Goal: Obtain resource: Obtain resource

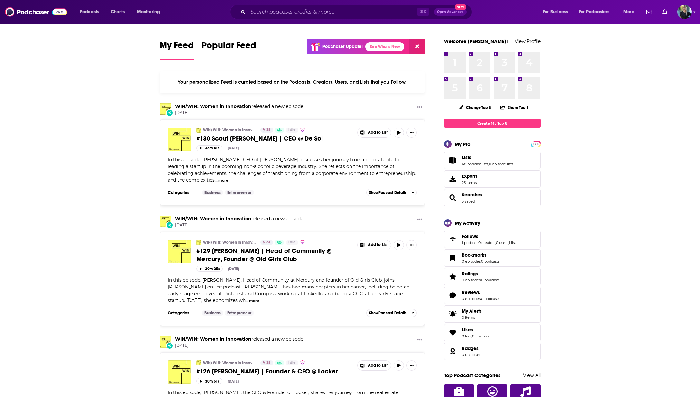
drag, startPoint x: 225, startPoint y: 286, endPoint x: 306, endPoint y: 267, distance: 83.7
click at [306, 267] on div "WIN/WIN: Women in Innovation 31 Idle #129 Mallory Contois | Head of Community @…" at bounding box center [292, 274] width 249 height 68
click at [233, 129] on link "WIN/WIN: Women in Innovation" at bounding box center [229, 129] width 53 height 5
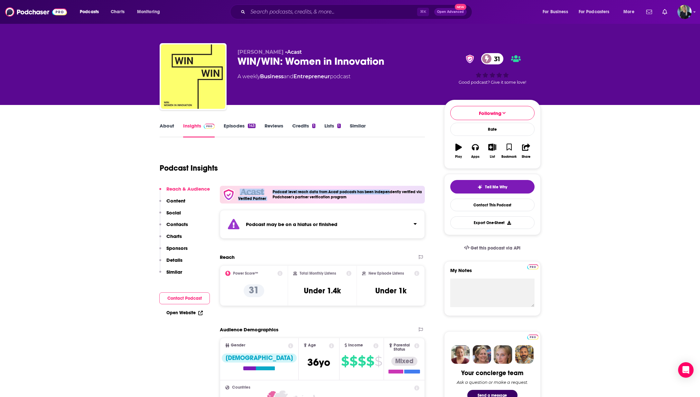
drag, startPoint x: 363, startPoint y: 192, endPoint x: 250, endPoint y: 189, distance: 112.7
click at [250, 189] on div "Verified Partner Podcast level reach data from Acast podcasts has been independ…" at bounding box center [322, 195] width 205 height 18
drag, startPoint x: 276, startPoint y: 220, endPoint x: 345, endPoint y: 227, distance: 69.2
click at [344, 226] on div "Podcast may be on a hiatus or finished" at bounding box center [322, 224] width 205 height 29
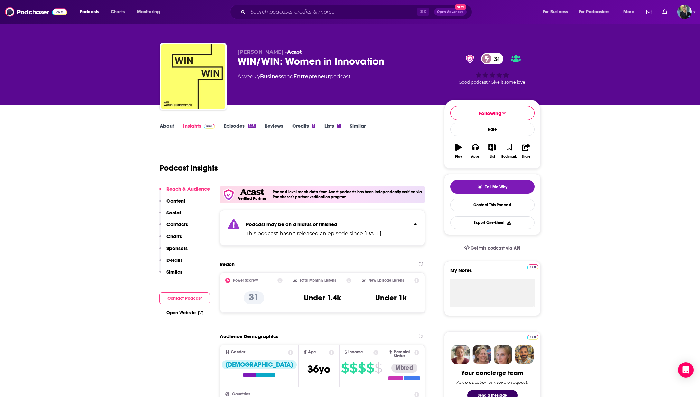
click at [346, 237] on p "This podcast hasn't released an episode since May 12th, 2025." at bounding box center [314, 234] width 136 height 8
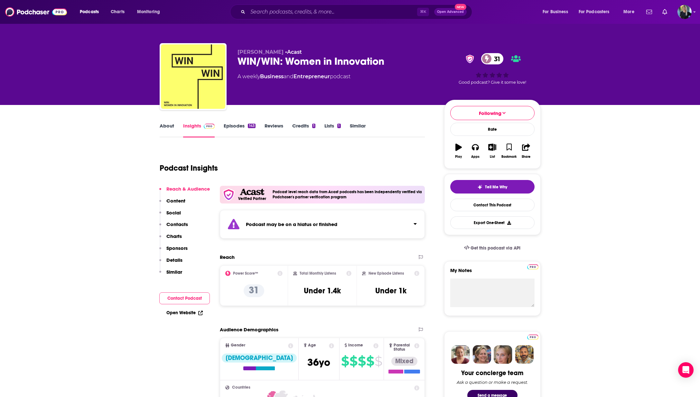
click at [84, 8] on span "Podcasts" at bounding box center [89, 11] width 19 height 9
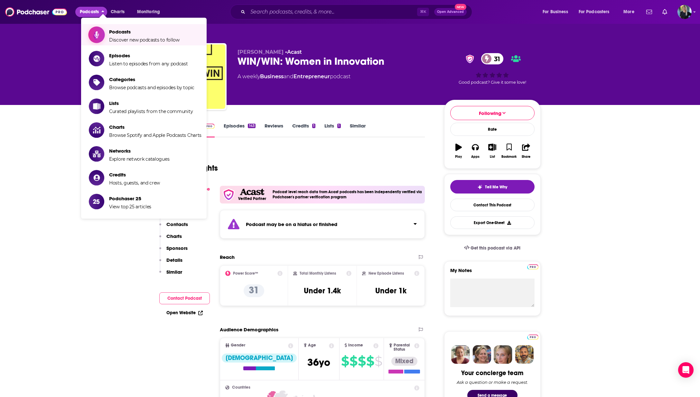
click at [113, 38] on span "Discover new podcasts to follow" at bounding box center [144, 40] width 70 height 6
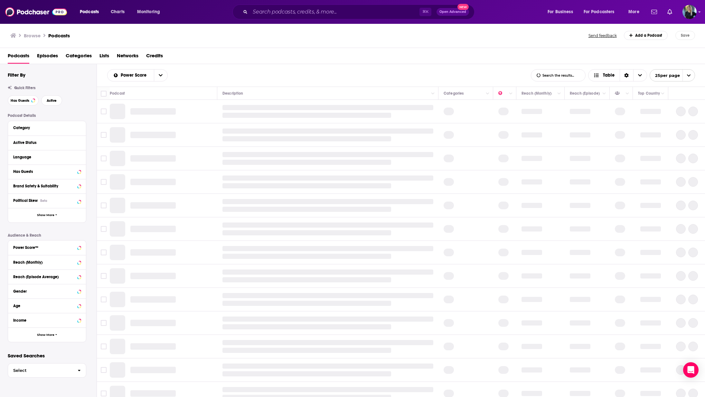
click at [52, 179] on div "Has Guests" at bounding box center [47, 171] width 78 height 14
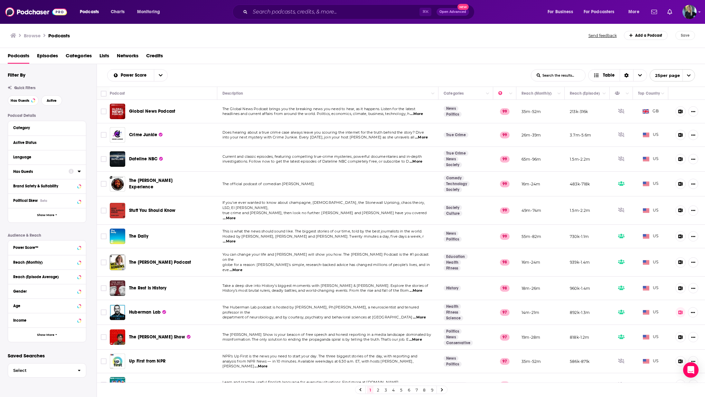
click at [66, 175] on button "Has Guests" at bounding box center [40, 171] width 55 height 8
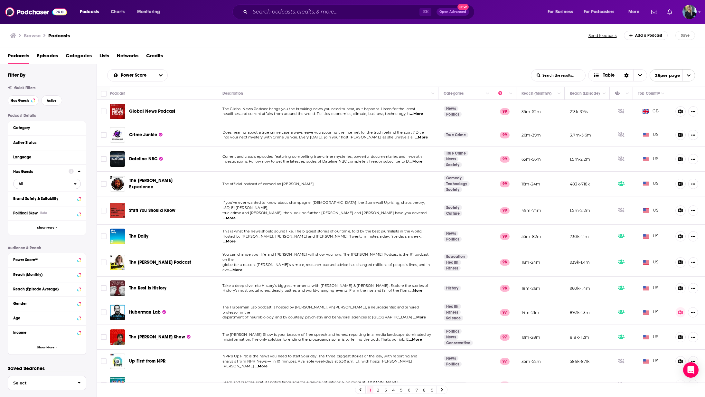
click at [23, 186] on span "All" at bounding box center [44, 183] width 60 height 8
click at [67, 206] on span "496k" at bounding box center [66, 205] width 28 height 4
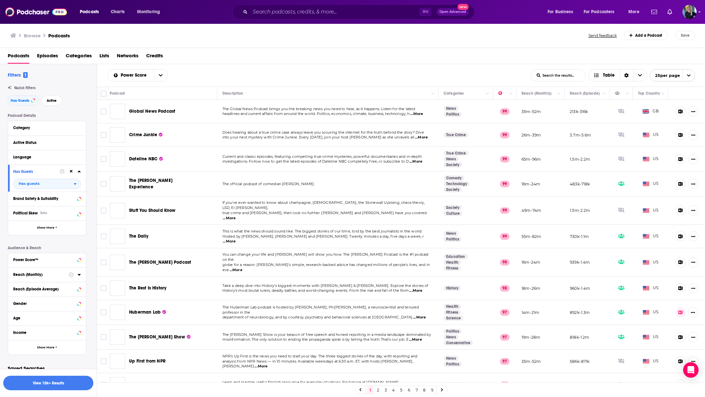
click at [62, 277] on div "Reach (Monthly)" at bounding box center [38, 274] width 51 height 5
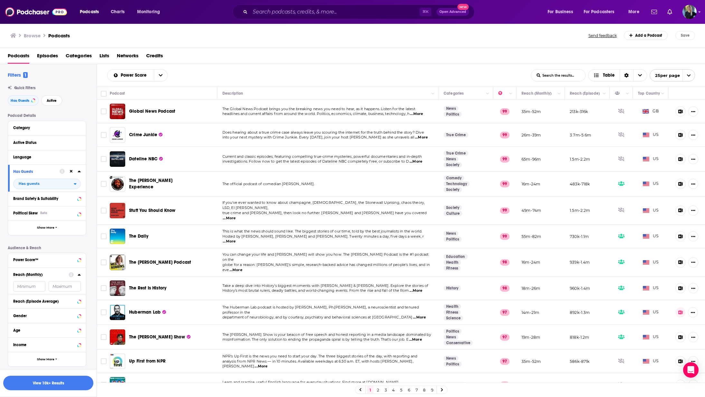
click at [23, 290] on input "number" at bounding box center [29, 286] width 32 height 10
click at [51, 266] on div "Power Score™" at bounding box center [47, 260] width 78 height 14
drag, startPoint x: 50, startPoint y: 264, endPoint x: 92, endPoint y: 264, distance: 42.5
click at [50, 264] on button "Power Score™" at bounding box center [40, 260] width 55 height 8
click at [15, 349] on icon at bounding box center [16, 349] width 4 height 3
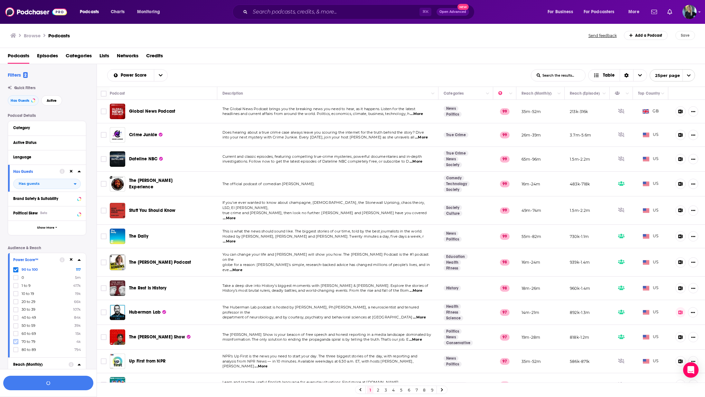
click at [17, 342] on icon at bounding box center [16, 342] width 4 height 4
click at [32, 383] on button "View 77 Results" at bounding box center [48, 383] width 90 height 14
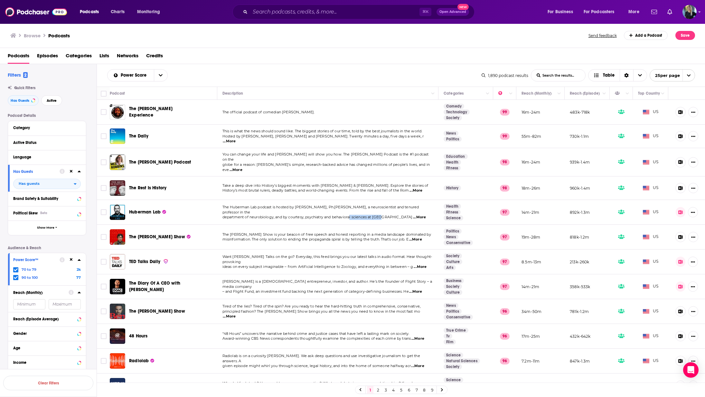
drag, startPoint x: 382, startPoint y: 210, endPoint x: 350, endPoint y: 211, distance: 31.9
click at [350, 215] on span "department of neurobiology, and by courtesy, psychiatry and behavioral sciences…" at bounding box center [317, 217] width 190 height 5
drag, startPoint x: 231, startPoint y: 231, endPoint x: 296, endPoint y: 236, distance: 64.6
click at [296, 236] on div "The Tucker Carlson Show is your beacon of free speech and honest reporting in a…" at bounding box center [327, 237] width 211 height 10
click at [54, 138] on div "Active Status" at bounding box center [47, 143] width 78 height 14
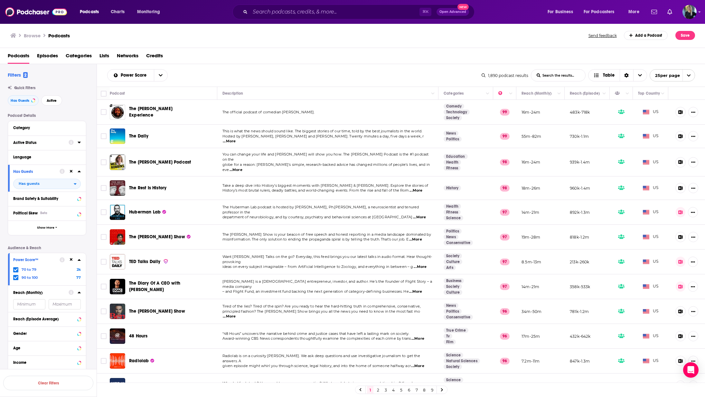
click at [79, 145] on icon at bounding box center [79, 142] width 3 height 5
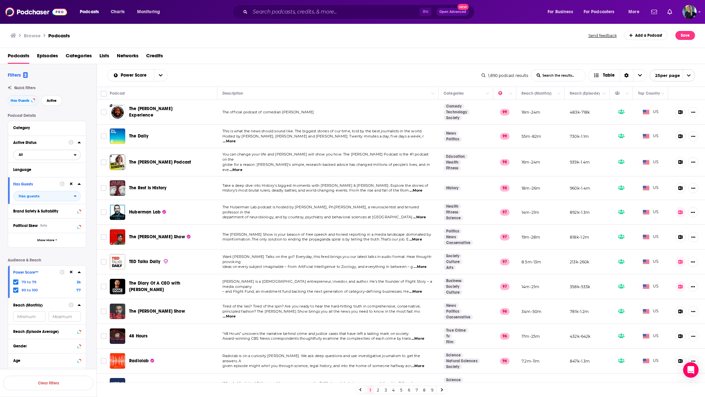
click at [36, 152] on span "All" at bounding box center [44, 154] width 60 height 8
click at [25, 179] on div "Active 2k" at bounding box center [49, 176] width 72 height 11
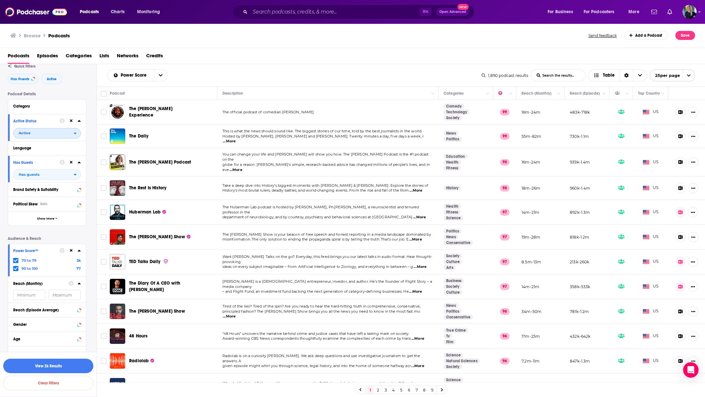
scroll to position [49, 0]
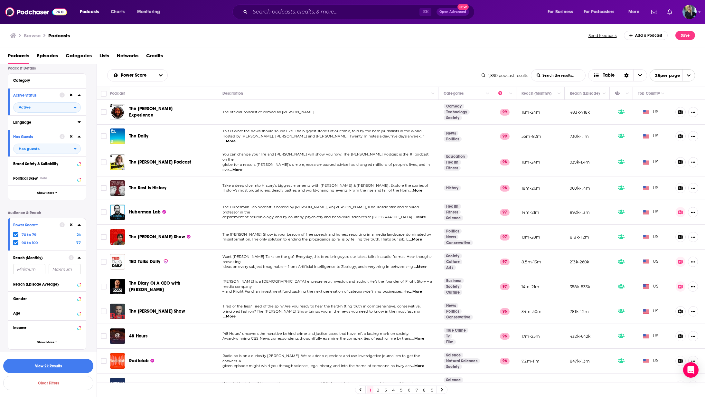
click at [47, 124] on button "Language" at bounding box center [45, 122] width 64 height 8
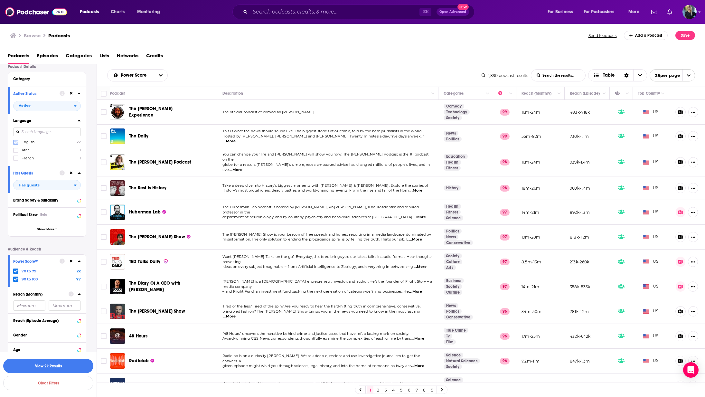
click at [18, 142] on label at bounding box center [15, 142] width 5 height 5
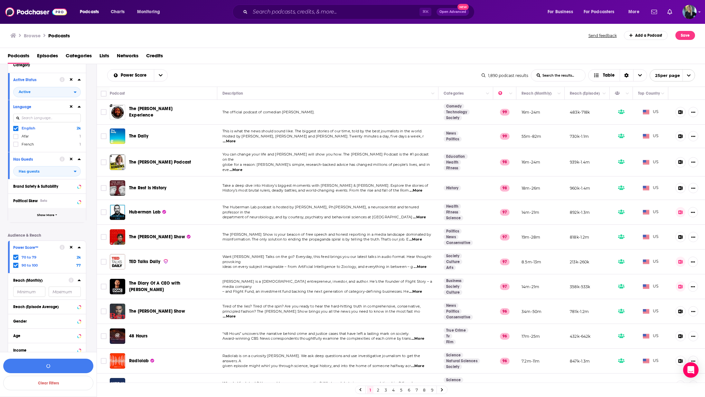
scroll to position [87, 0]
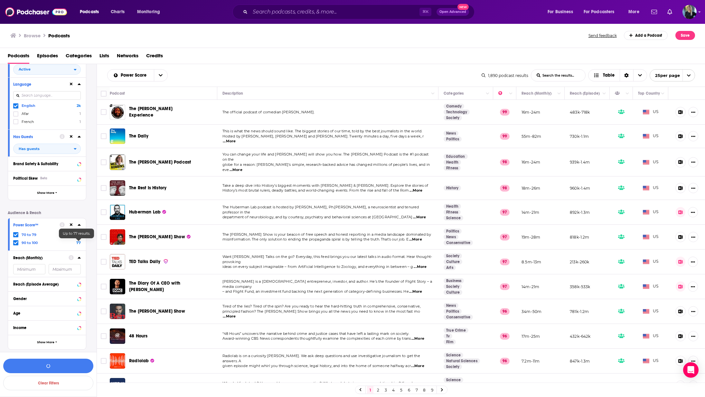
click at [77, 288] on div "Reach (Episode Average)" at bounding box center [47, 284] width 78 height 14
click at [41, 368] on button "View 2k Results" at bounding box center [48, 366] width 90 height 14
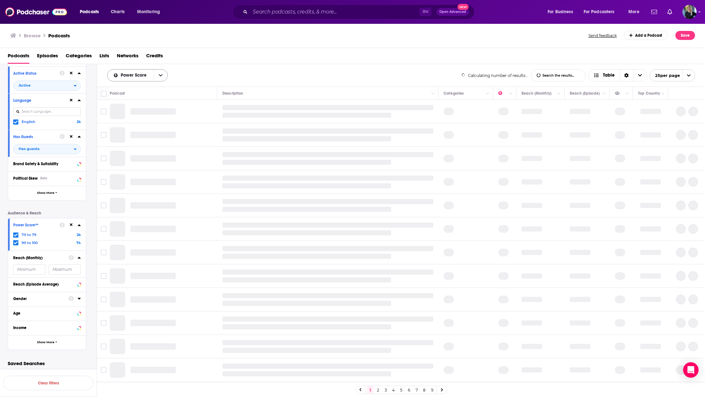
scroll to position [71, 0]
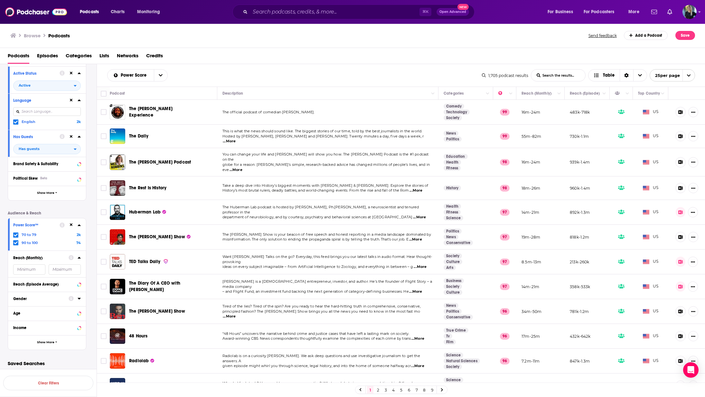
click at [78, 59] on span "Categories" at bounding box center [79, 57] width 26 height 13
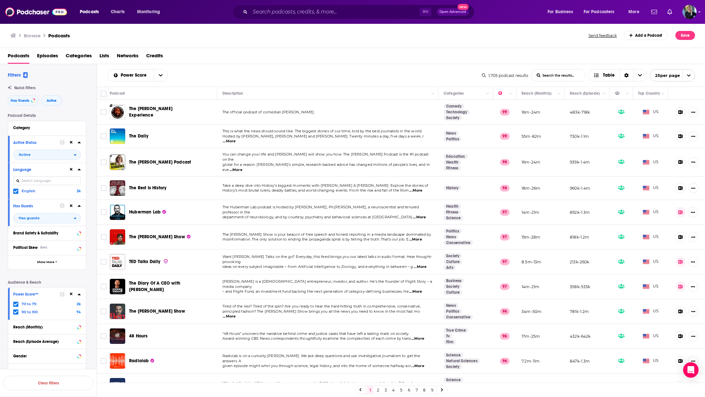
click at [235, 53] on div "Podcasts Episodes Categories Lists Networks Credits" at bounding box center [354, 57] width 692 height 13
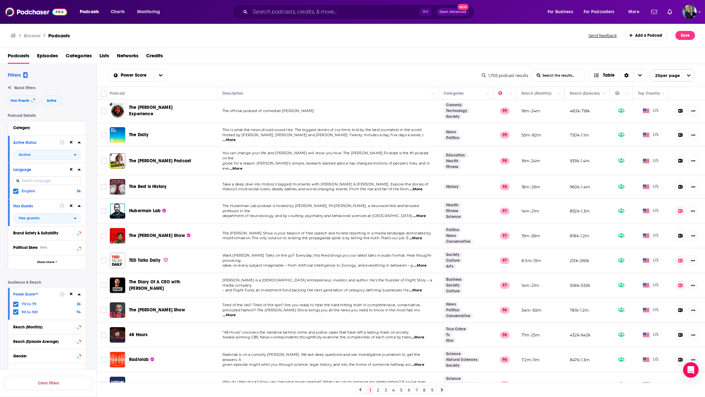
click at [547, 78] on input "List Search Input" at bounding box center [558, 76] width 54 height 12
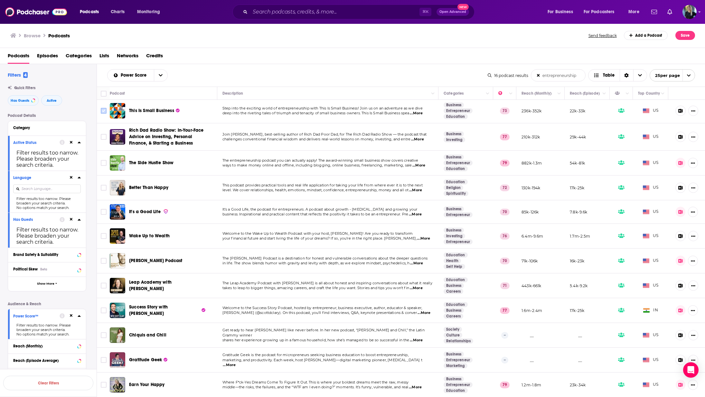
type input "entrepreneurship"
click at [105, 113] on input "Toggle select row" at bounding box center [104, 111] width 6 height 6
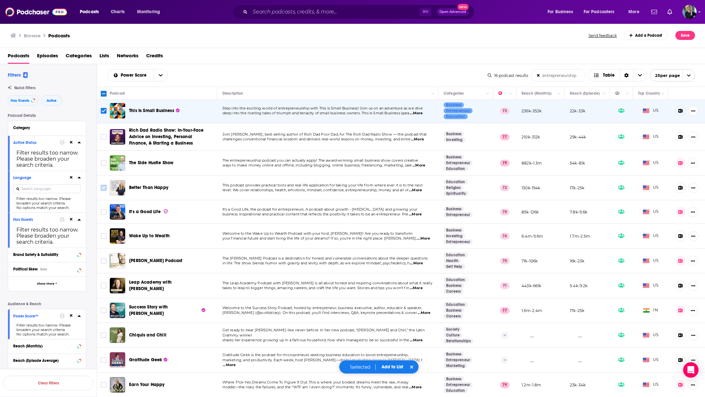
click at [101, 189] on input "Toggle select row" at bounding box center [104, 188] width 6 height 6
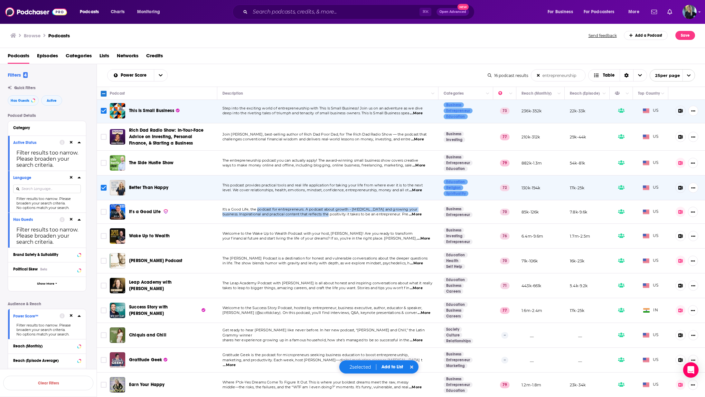
drag, startPoint x: 326, startPoint y: 213, endPoint x: 255, endPoint y: 209, distance: 71.3
click at [255, 209] on div "It's a Good Life, the podcast for entrepreneurs. A podcast about growth - perso…" at bounding box center [327, 212] width 211 height 10
click at [255, 209] on span "It's a Good Life, the podcast for entrepreneurs. A podcast about growth - perso…" at bounding box center [319, 209] width 195 height 5
click at [104, 211] on input "Toggle select row" at bounding box center [104, 212] width 6 height 6
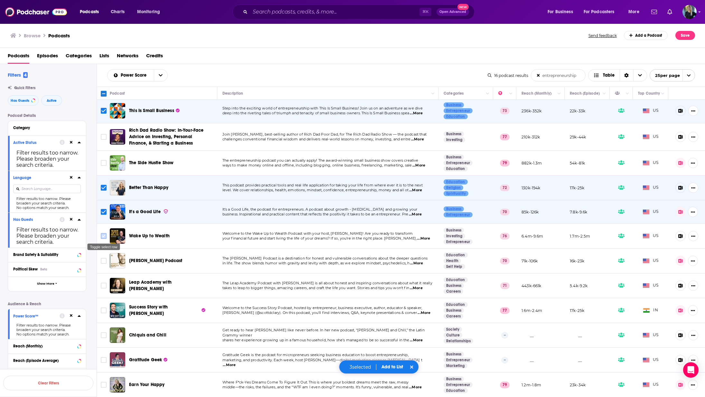
click at [103, 235] on input "Toggle select row" at bounding box center [104, 236] width 6 height 6
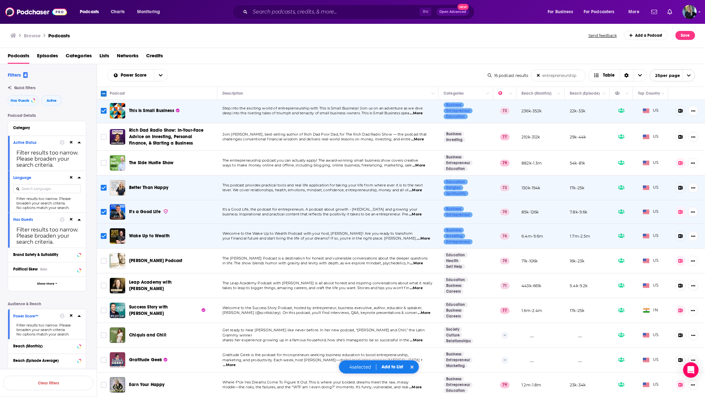
drag, startPoint x: 348, startPoint y: 267, endPoint x: 393, endPoint y: 267, distance: 45.4
click at [392, 267] on td "The Aubrey Marcus Podcast is a destination for honest and vulnerable conversati…" at bounding box center [327, 260] width 221 height 25
click at [421, 263] on span "...More" at bounding box center [416, 263] width 13 height 5
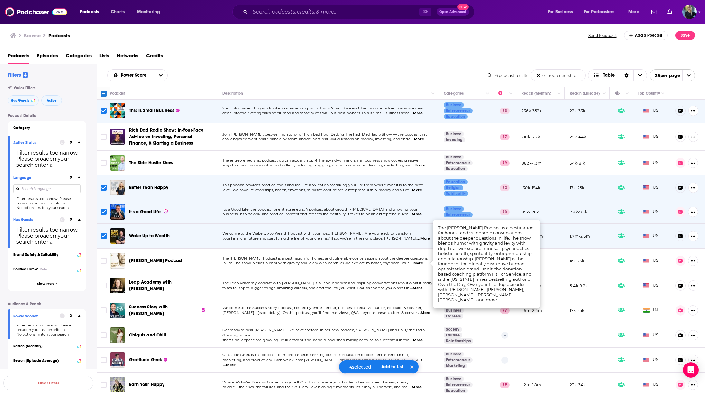
click at [263, 285] on p "The Leap Academy Podcast with Ilana Golan is all about honest and inspiring con…" at bounding box center [327, 283] width 211 height 5
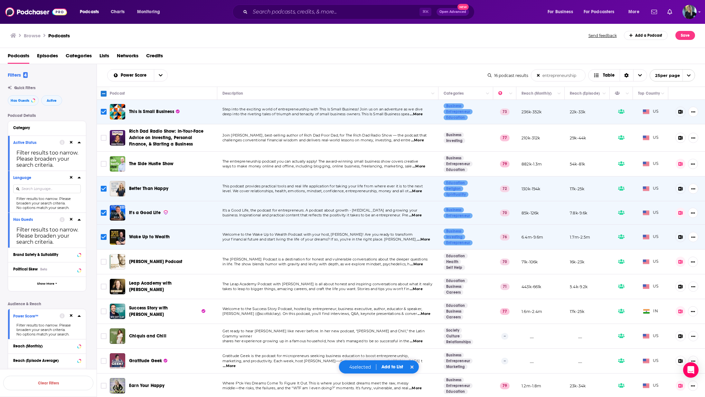
scroll to position [0, 0]
click at [104, 286] on input "Toggle select row" at bounding box center [104, 287] width 6 height 6
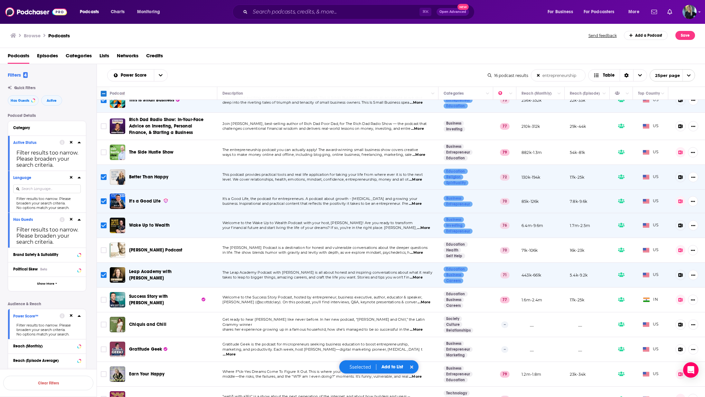
scroll to position [15, 0]
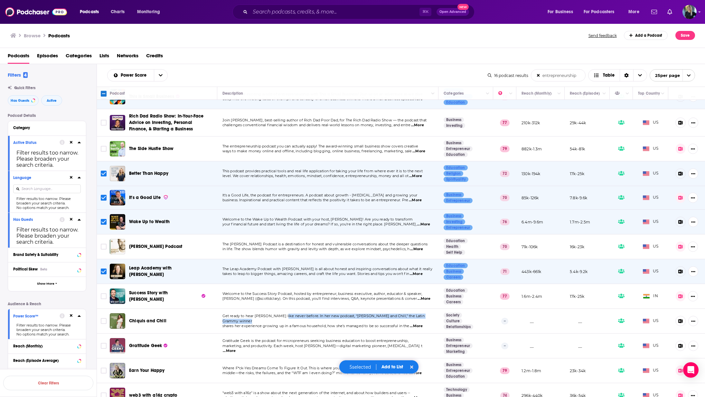
drag, startPoint x: 279, startPoint y: 319, endPoint x: 262, endPoint y: 321, distance: 17.7
click at [262, 321] on div "Get ready to hear Chiquis like never before. In her new podcast, “Chiquis and C…" at bounding box center [327, 320] width 211 height 15
click at [422, 323] on span "...More" at bounding box center [416, 325] width 13 height 5
click at [101, 319] on input "Toggle select row" at bounding box center [104, 321] width 6 height 6
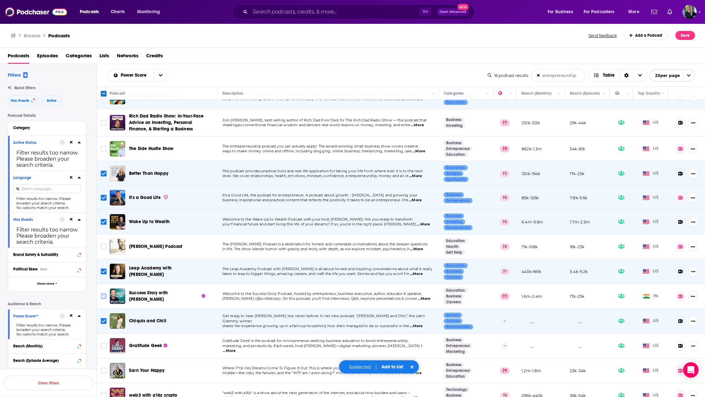
click at [105, 295] on input "Toggle select row" at bounding box center [104, 296] width 6 height 6
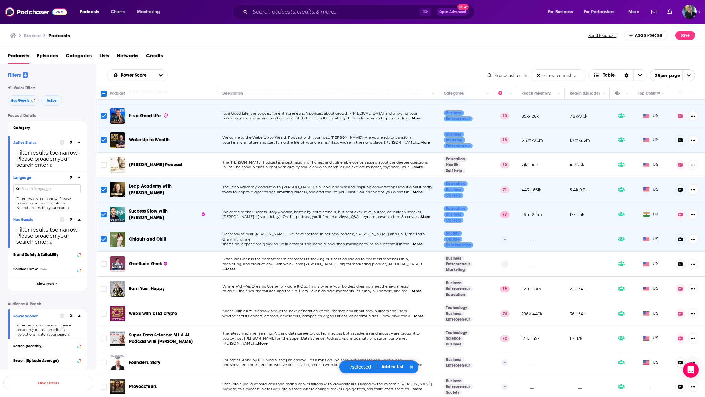
scroll to position [98, 0]
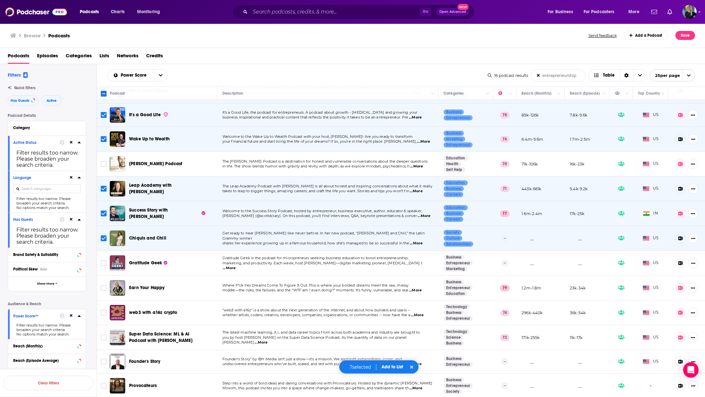
click at [422, 289] on span "...More" at bounding box center [415, 290] width 13 height 5
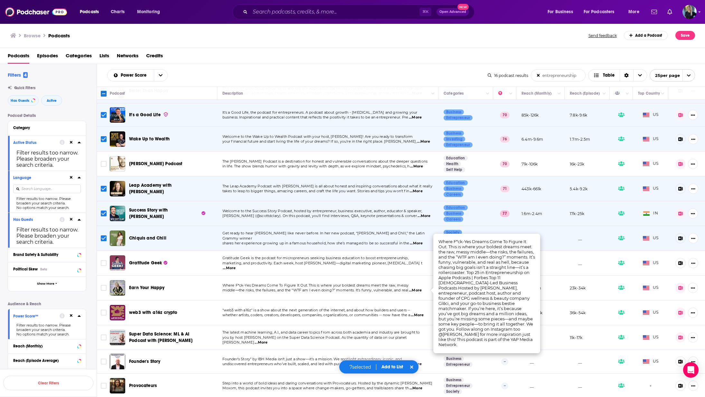
click at [420, 290] on span "...More" at bounding box center [415, 290] width 13 height 5
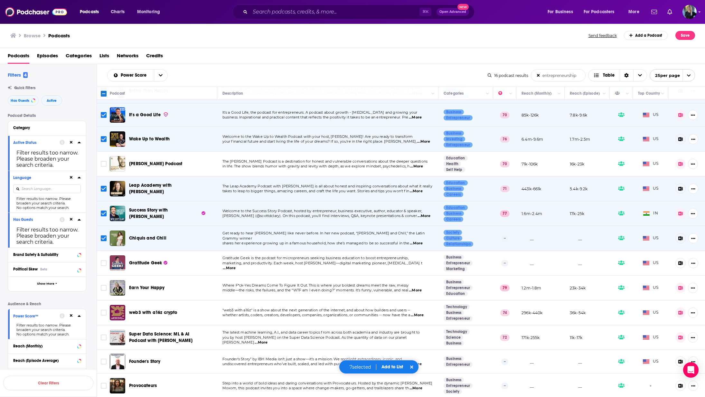
click at [420, 290] on span "...More" at bounding box center [415, 290] width 13 height 5
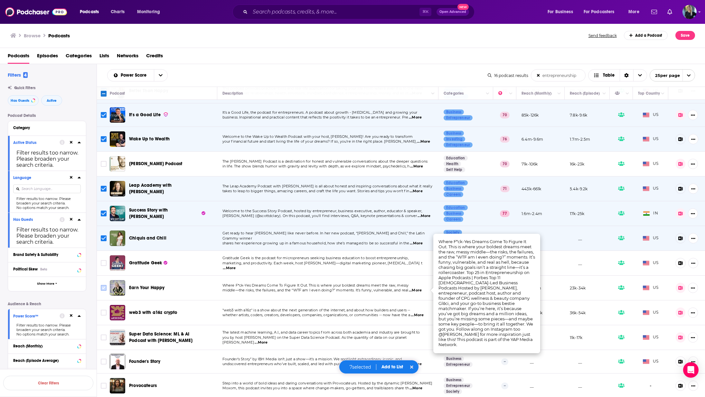
click at [100, 286] on icon "Toggle select row" at bounding box center [104, 288] width 8 height 8
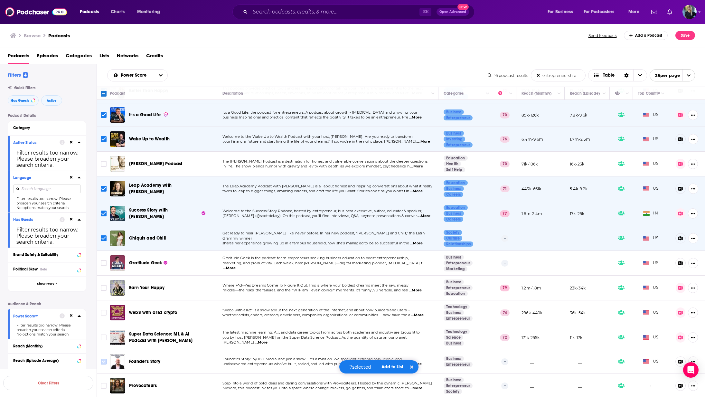
click at [102, 364] on input "Toggle select row" at bounding box center [104, 362] width 6 height 6
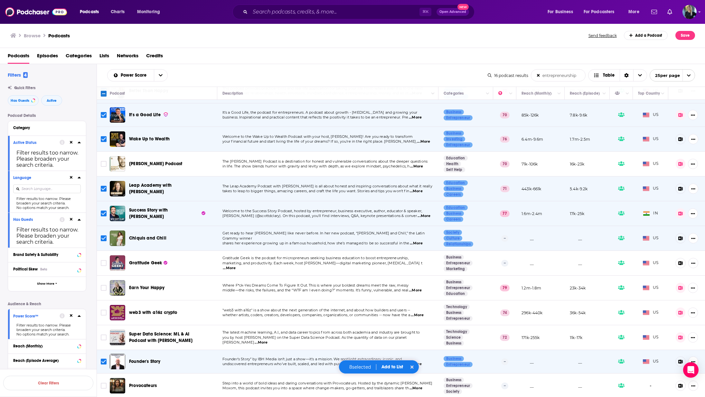
click at [266, 383] on span "Step into a world of bold ideas and daring conversations with Provocateurs. Hos…" at bounding box center [327, 383] width 210 height 5
click at [692, 76] on span "open menu" at bounding box center [688, 76] width 12 height 12
click at [676, 104] on button "100 per page" at bounding box center [672, 108] width 45 height 10
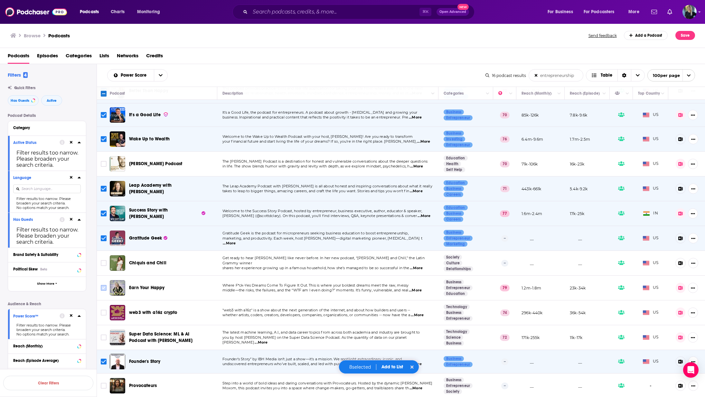
click at [104, 287] on input "Toggle select row" at bounding box center [104, 288] width 6 height 6
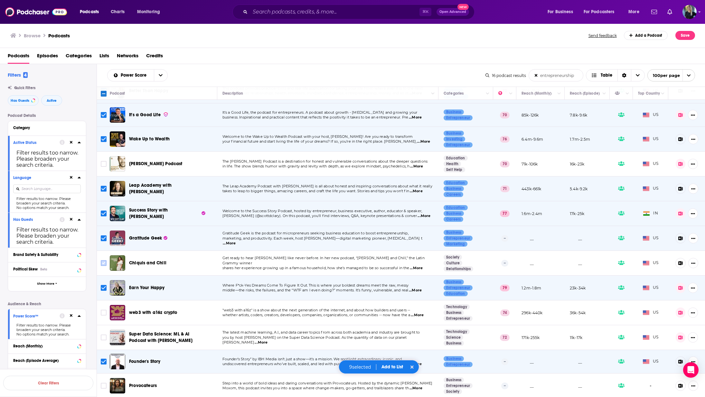
click at [103, 263] on input "Toggle select row" at bounding box center [104, 263] width 6 height 6
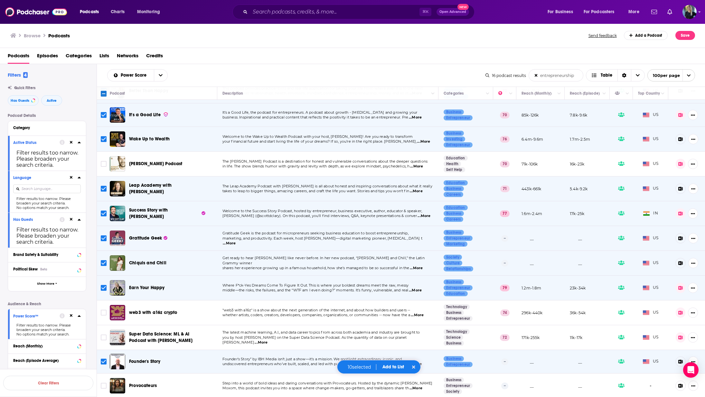
click at [105, 237] on input "Toggle select row" at bounding box center [104, 238] width 6 height 6
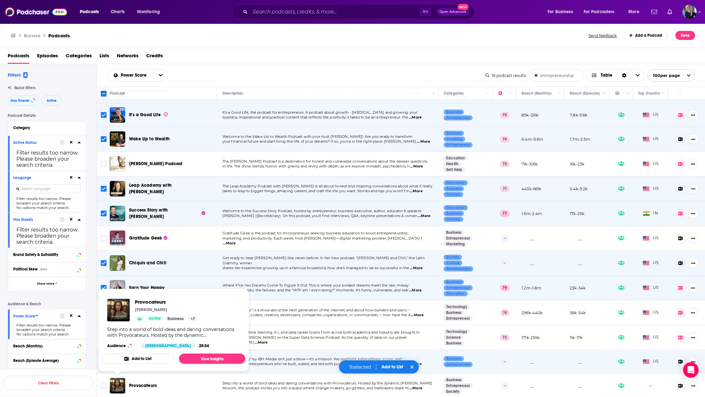
click at [108, 386] on td at bounding box center [103, 385] width 13 height 24
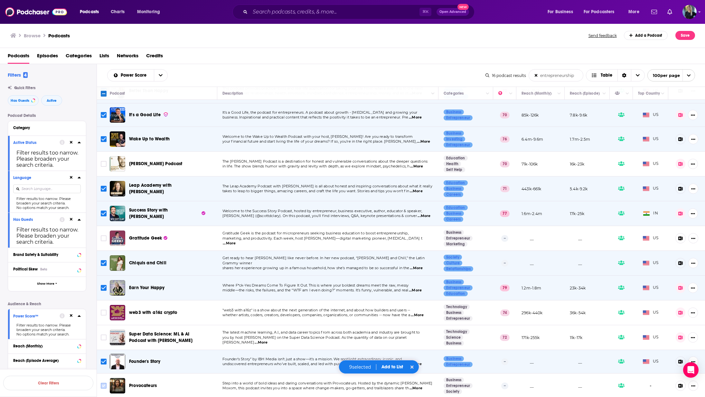
click at [104, 388] on input "Toggle select row" at bounding box center [104, 386] width 6 height 6
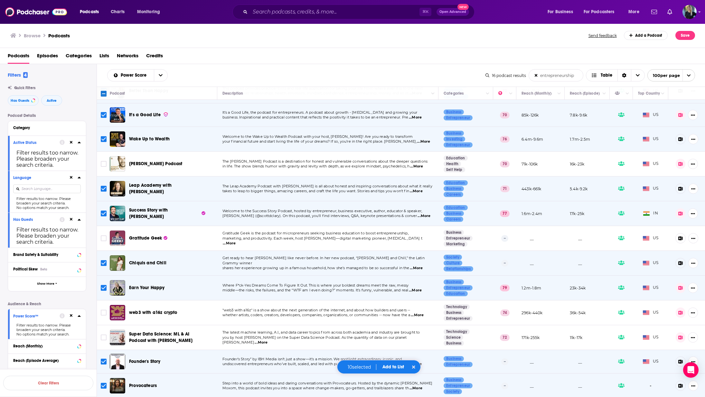
click at [399, 368] on button "Add to List" at bounding box center [393, 366] width 32 height 5
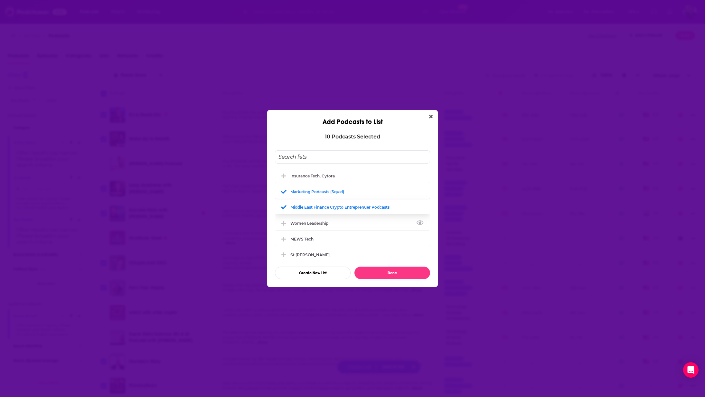
click at [315, 216] on div "Women Leadership" at bounding box center [352, 223] width 155 height 14
click at [310, 192] on div "Marketing Podcasts (Squid)" at bounding box center [319, 191] width 58 height 5
drag, startPoint x: 304, startPoint y: 209, endPoint x: 303, endPoint y: 238, distance: 29.6
click at [304, 208] on div "Middle East Finance Crypto Entreprenuer Podcasts" at bounding box center [341, 207] width 103 height 5
click at [297, 229] on div "Women Leadership" at bounding box center [352, 223] width 155 height 14
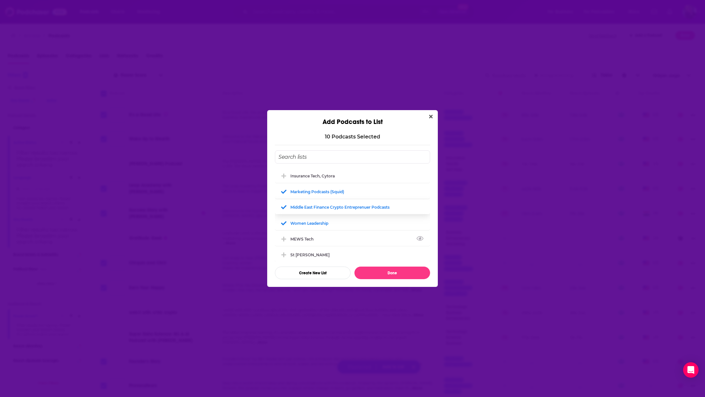
click at [285, 190] on icon "Add Podcast To List" at bounding box center [284, 192] width 6 height 6
click at [283, 207] on icon "Add Podcast To List" at bounding box center [283, 207] width 5 height 1
click at [282, 226] on button "Add Podcast To List" at bounding box center [285, 223] width 12 height 7
click at [285, 224] on icon "Add Podcast To List" at bounding box center [283, 223] width 5 height 6
click at [287, 207] on button "Add Podcast To List" at bounding box center [285, 207] width 12 height 7
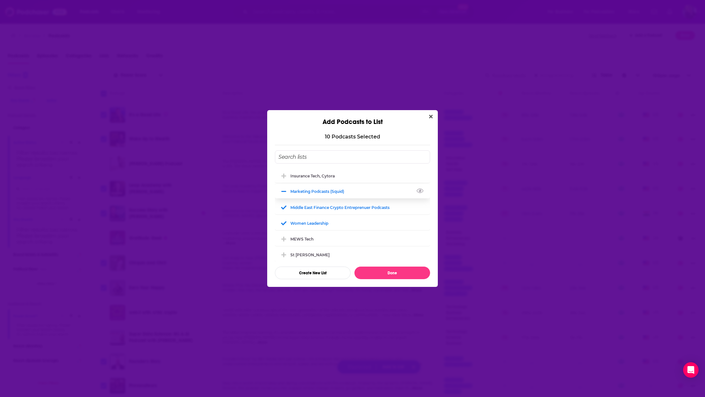
click at [286, 193] on span "Add Podcast To List" at bounding box center [284, 191] width 6 height 6
click at [302, 159] on input "Add Podcast To List" at bounding box center [352, 156] width 155 height 13
type input "H"
type input "Jojo"
click at [308, 278] on button "Create New List" at bounding box center [313, 273] width 76 height 13
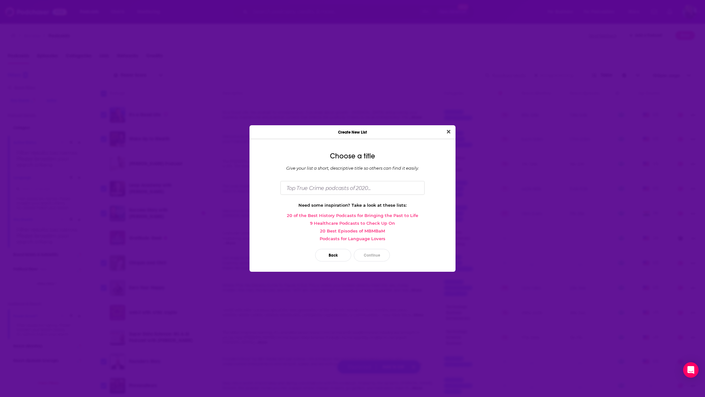
click at [342, 169] on div "Give your list a short, descriptive title so others can find it easily." at bounding box center [353, 167] width 196 height 5
click at [343, 182] on input "Dialog" at bounding box center [352, 188] width 144 height 14
type input "Entrepreneurship founder focus"
click at [380, 254] on button "Continue" at bounding box center [372, 255] width 36 height 13
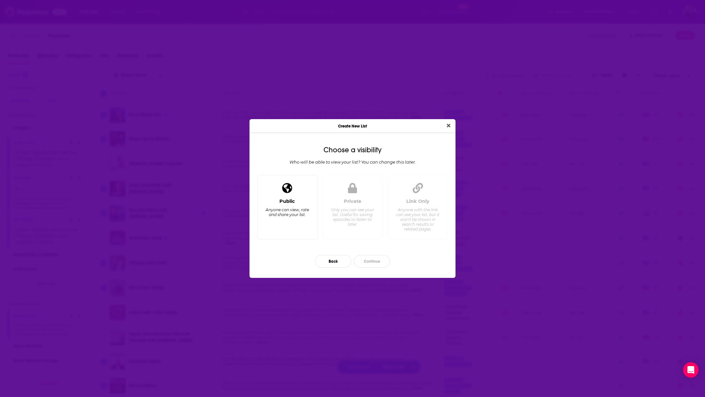
click at [284, 210] on div "Anyone can view, rate and share your list." at bounding box center [287, 212] width 44 height 10
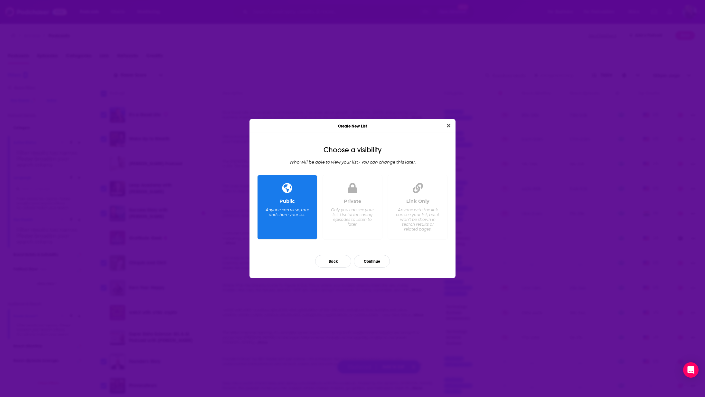
click at [382, 201] on div "Private Only you can see your list. Useful for saving episodes to listen to lat…" at bounding box center [353, 207] width 60 height 65
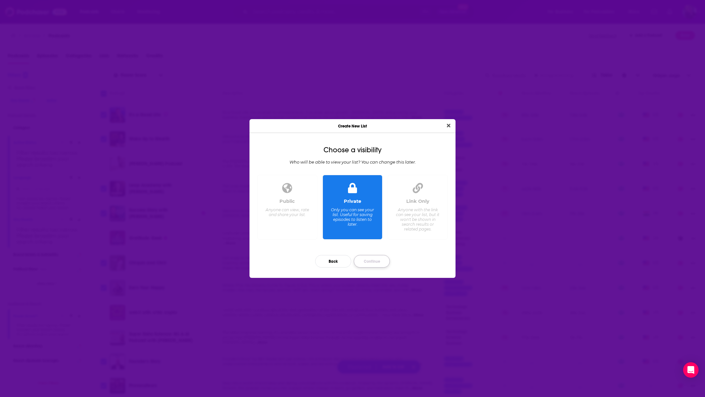
click at [372, 266] on button "Continue" at bounding box center [372, 261] width 36 height 13
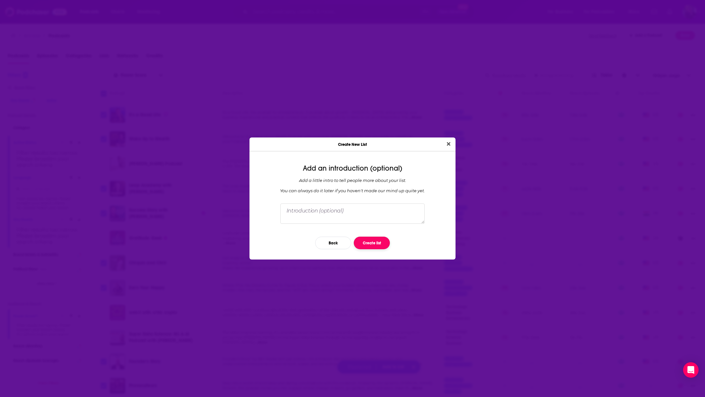
click at [384, 240] on button "Create list" at bounding box center [372, 243] width 36 height 13
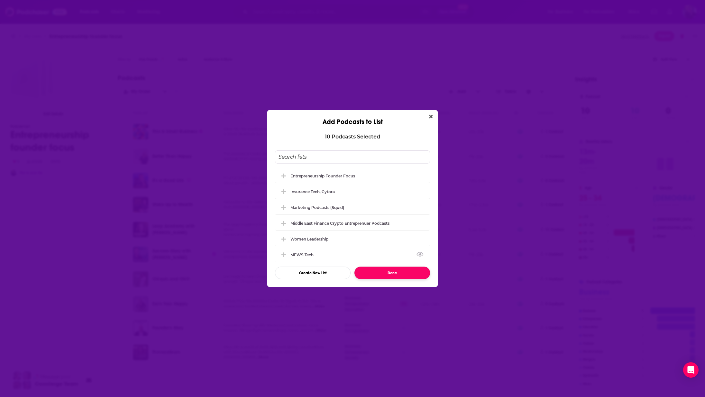
click at [378, 276] on button "Done" at bounding box center [392, 273] width 76 height 13
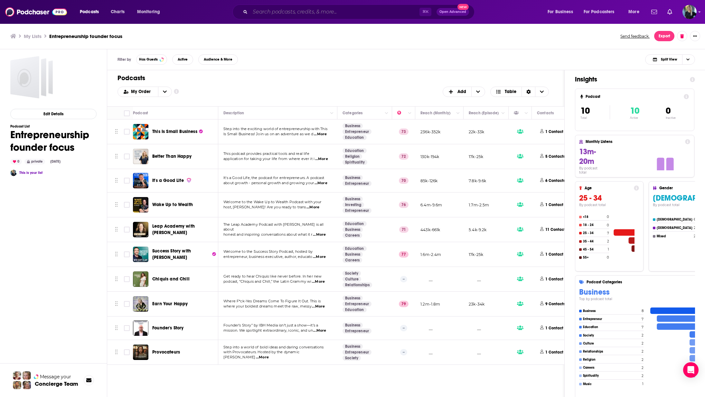
click at [302, 13] on input "Search podcasts, credits, & more..." at bounding box center [334, 12] width 169 height 10
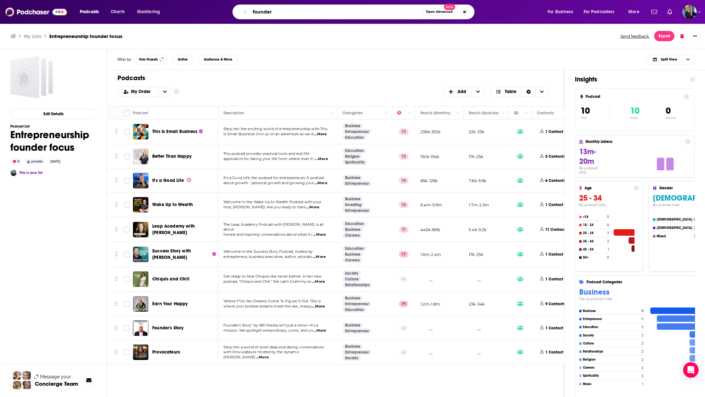
type input "founder"
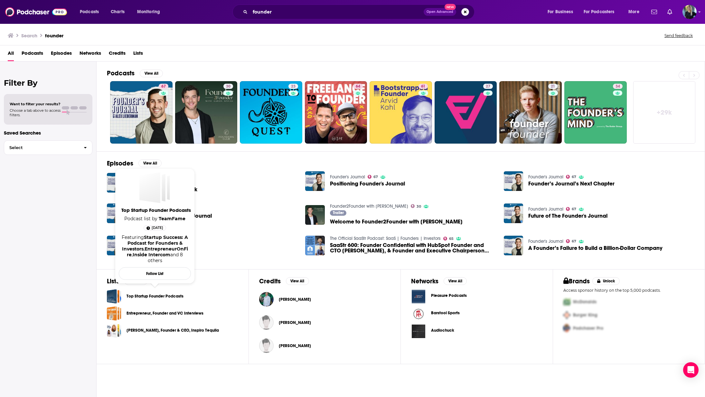
click at [176, 297] on link "Top Startup Founder Podcasts" at bounding box center [154, 296] width 57 height 7
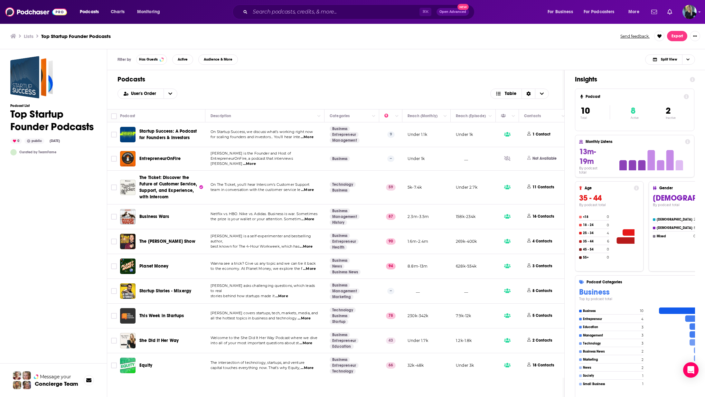
click at [80, 226] on div "Podcast List Top Startup Founder Podcasts 0 public Feb 28th, 2023 Curated by Te…" at bounding box center [53, 248] width 86 height 385
click at [111, 293] on input "Toggle select row" at bounding box center [114, 291] width 6 height 6
checkbox input "true"
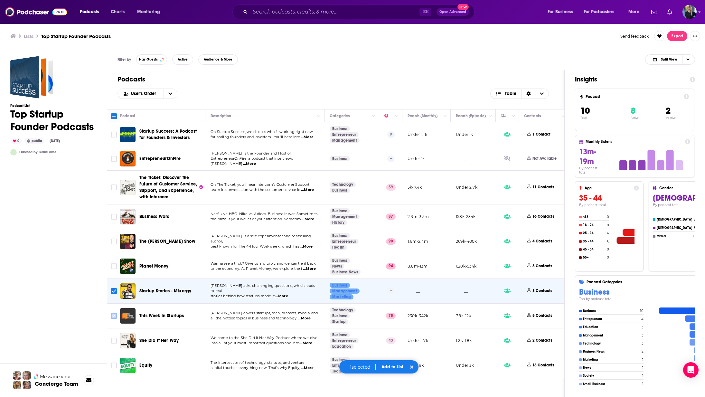
click at [117, 317] on icon "Toggle select row" at bounding box center [114, 316] width 8 height 8
click at [113, 342] on input "Toggle select row" at bounding box center [114, 341] width 6 height 6
checkbox input "true"
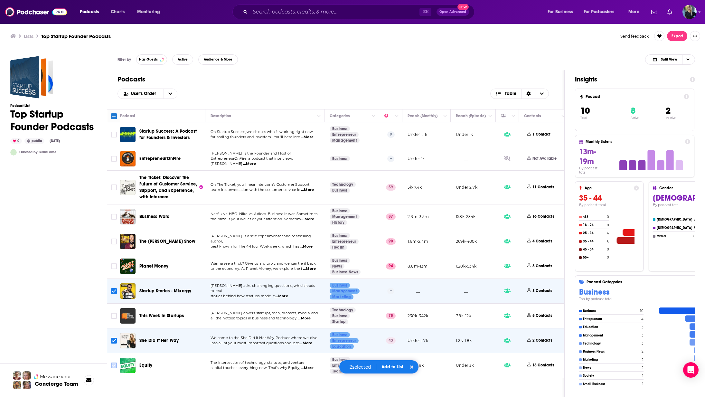
click at [115, 365] on input "Toggle select row" at bounding box center [114, 365] width 6 height 6
checkbox input "true"
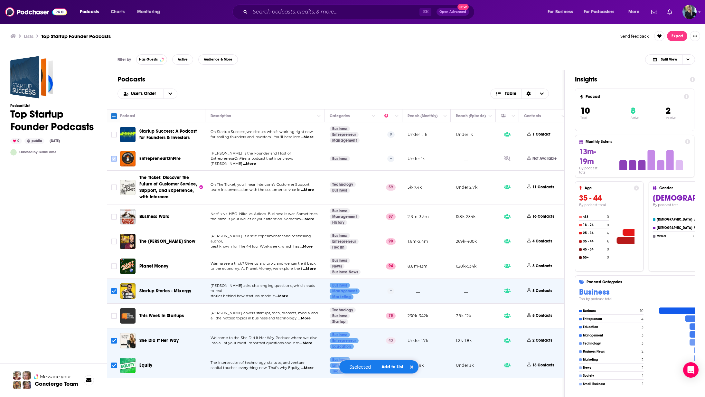
click at [114, 162] on icon "Toggle select row" at bounding box center [114, 159] width 8 height 8
click at [113, 133] on input "Toggle select row" at bounding box center [114, 135] width 6 height 6
checkbox input "true"
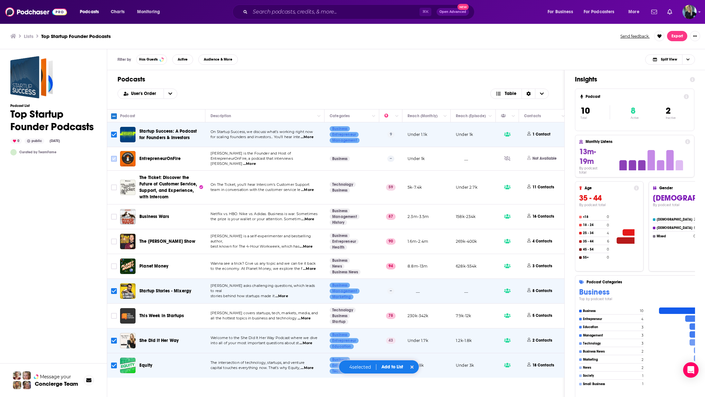
click at [115, 159] on input "Toggle select row" at bounding box center [114, 159] width 6 height 6
checkbox input "true"
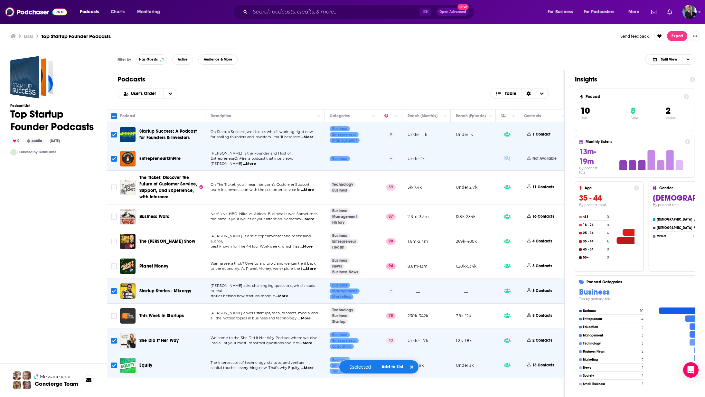
click at [402, 368] on button "Add to List" at bounding box center [392, 366] width 32 height 5
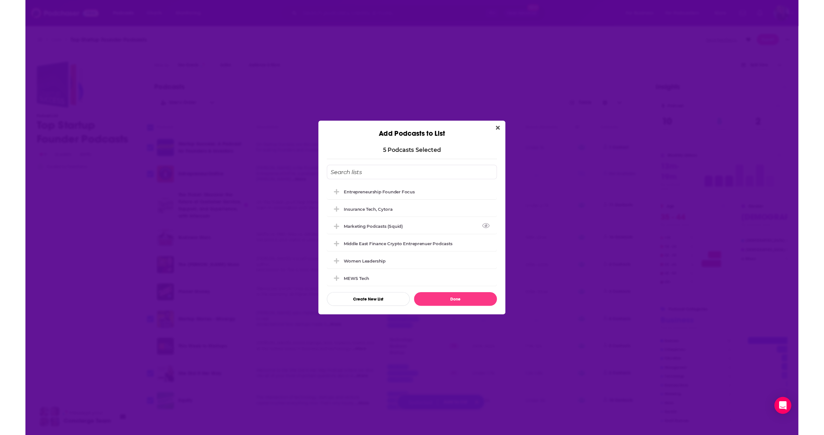
scroll to position [1, 0]
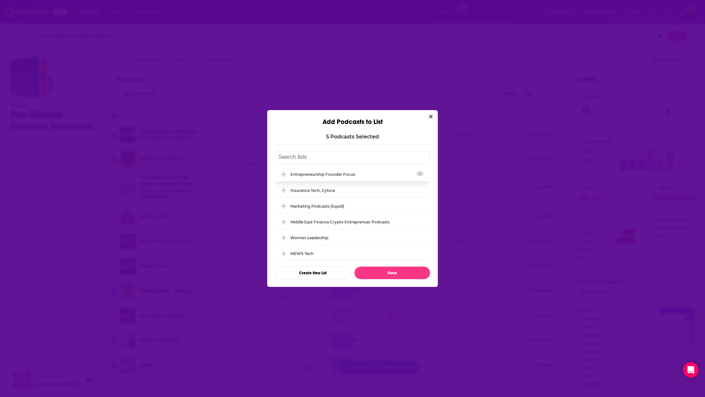
click at [307, 177] on div "Entrepreneurship founder focus" at bounding box center [352, 174] width 155 height 14
click at [400, 274] on button "Done" at bounding box center [392, 273] width 76 height 13
checkbox input "false"
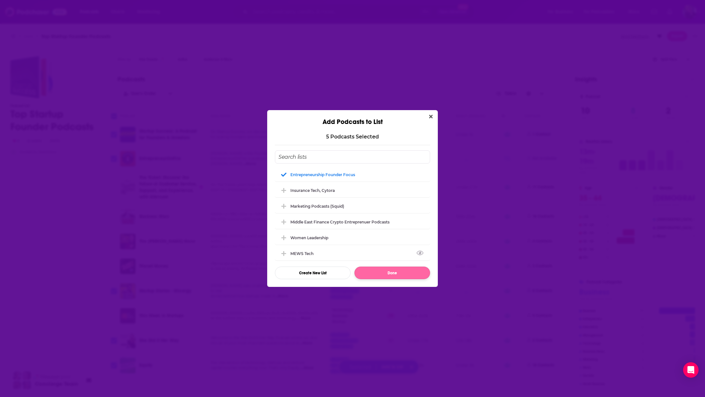
checkbox input "false"
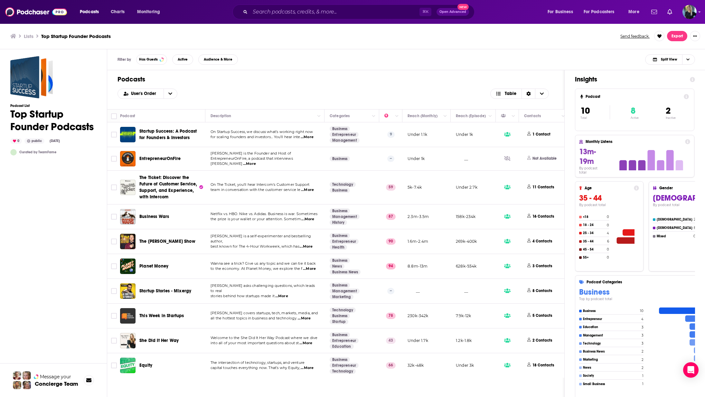
click at [426, 77] on h1 "Podcasts" at bounding box center [335, 79] width 436 height 8
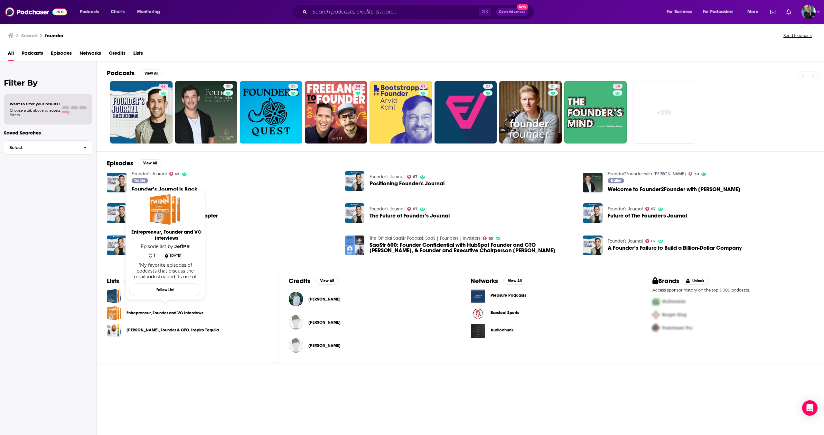
click at [168, 314] on link "Entrepreneur, Founder and VC Interviews" at bounding box center [164, 313] width 77 height 7
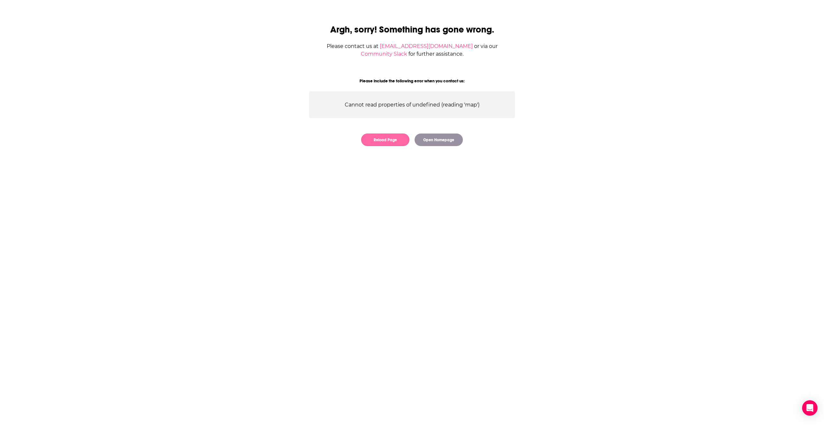
click at [394, 136] on button "Reload Page" at bounding box center [385, 140] width 48 height 13
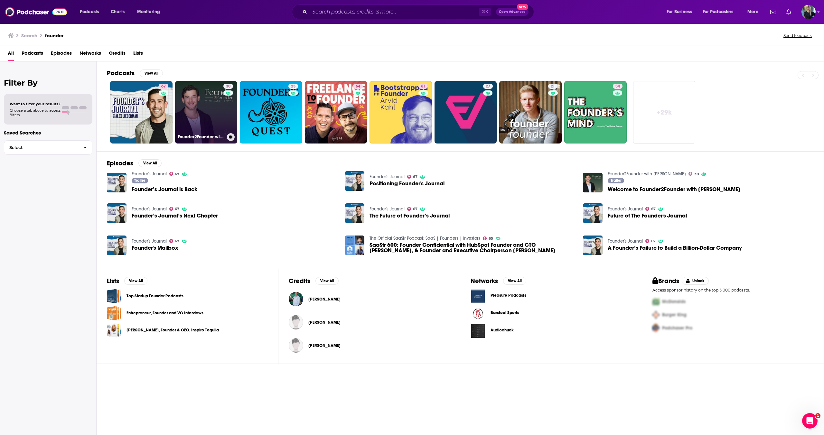
click at [212, 111] on link "30 Founder2Founder with [PERSON_NAME]" at bounding box center [206, 112] width 62 height 62
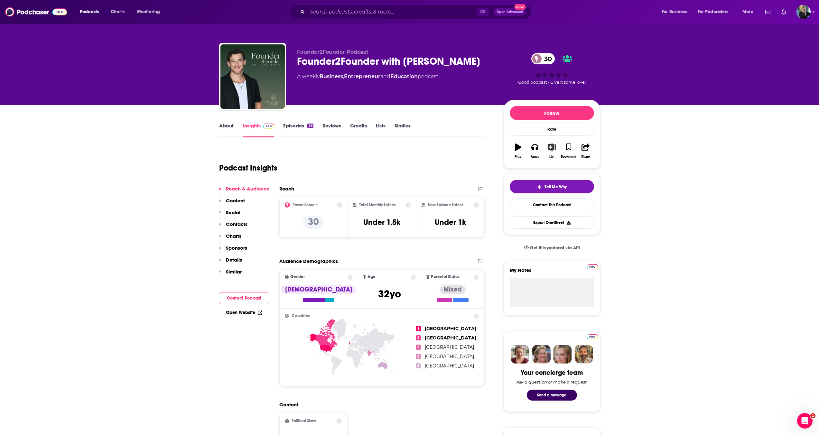
click at [553, 155] on div "List" at bounding box center [551, 157] width 5 height 4
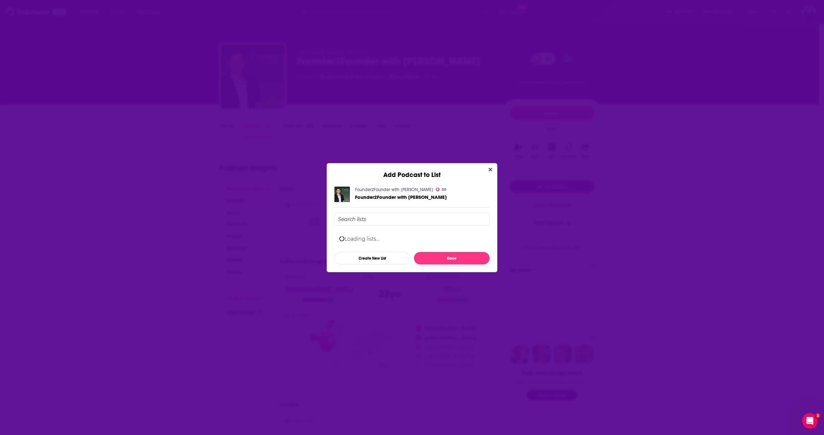
click at [369, 220] on input "Add Podcast To List" at bounding box center [411, 219] width 155 height 13
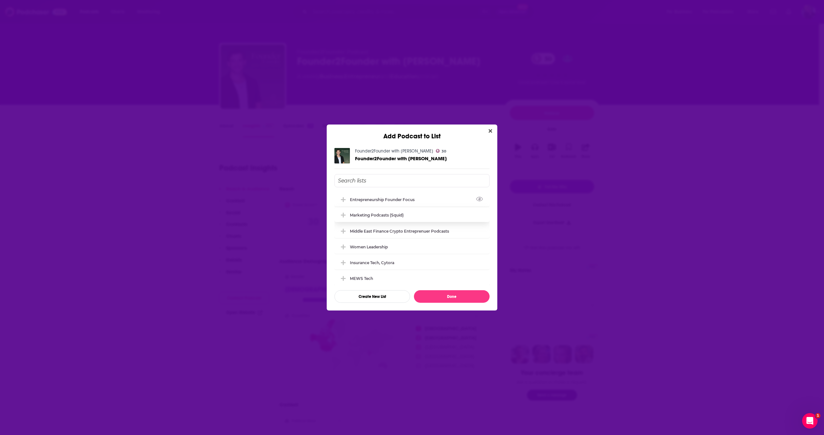
drag, startPoint x: 350, startPoint y: 201, endPoint x: 384, endPoint y: 210, distance: 35.5
click at [350, 201] on div "Entrepreneurship founder focus" at bounding box center [384, 199] width 69 height 5
drag, startPoint x: 450, startPoint y: 305, endPoint x: 449, endPoint y: 299, distance: 6.5
click at [450, 305] on div "Founder2Founder with [PERSON_NAME] 30 Founder2Founder with [PERSON_NAME] Entrep…" at bounding box center [412, 225] width 171 height 170
click at [449, 296] on button "Done" at bounding box center [452, 296] width 76 height 13
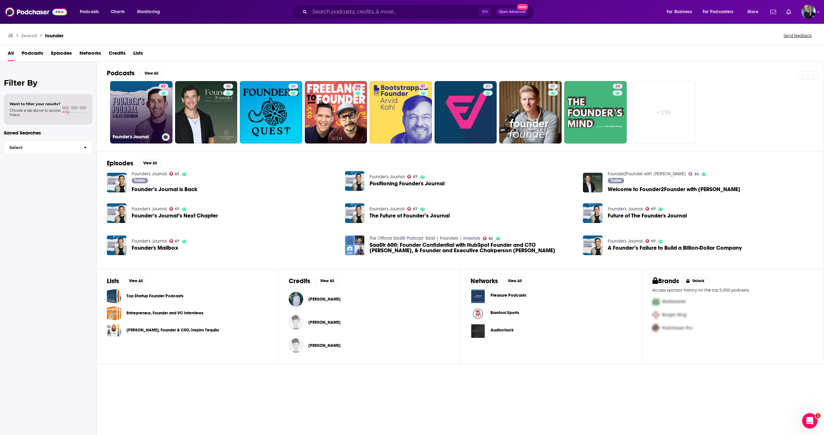
click at [143, 128] on link "67 Founder's Journal" at bounding box center [141, 112] width 62 height 62
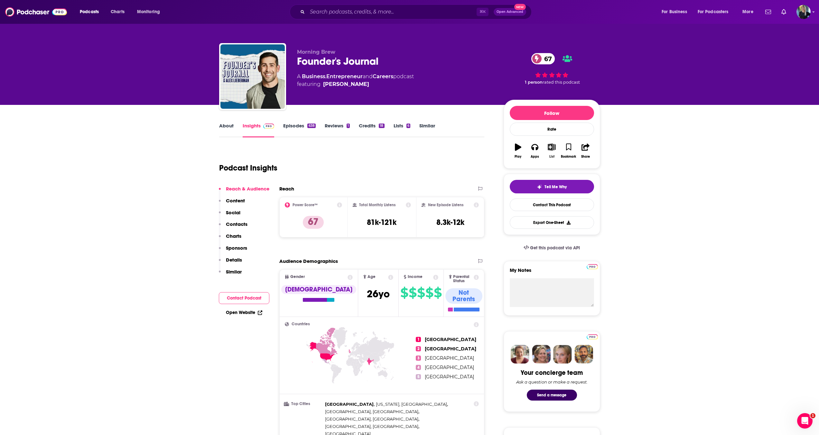
click at [553, 154] on button "List" at bounding box center [551, 150] width 17 height 23
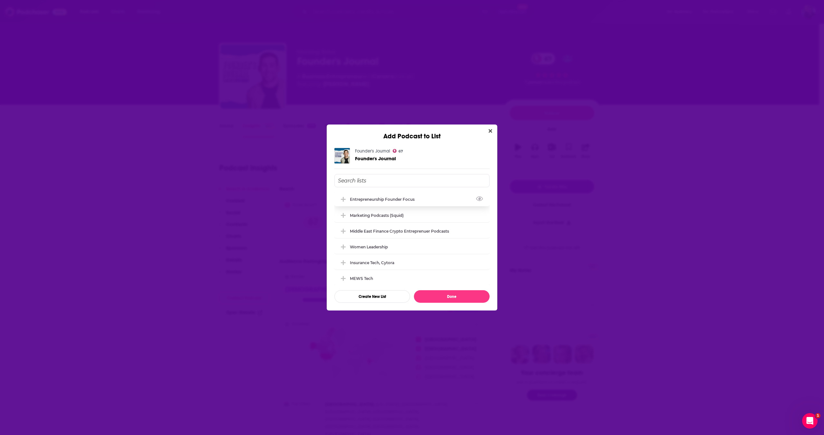
click at [351, 197] on div "Entrepreneurship founder focus" at bounding box center [384, 199] width 69 height 5
click at [451, 299] on button "Done" at bounding box center [452, 296] width 76 height 13
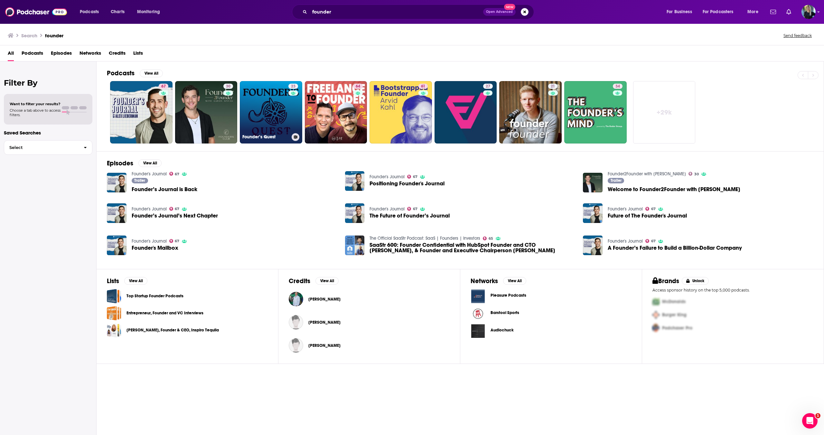
click at [284, 120] on link "23 Founder’s Quest" at bounding box center [271, 112] width 62 height 62
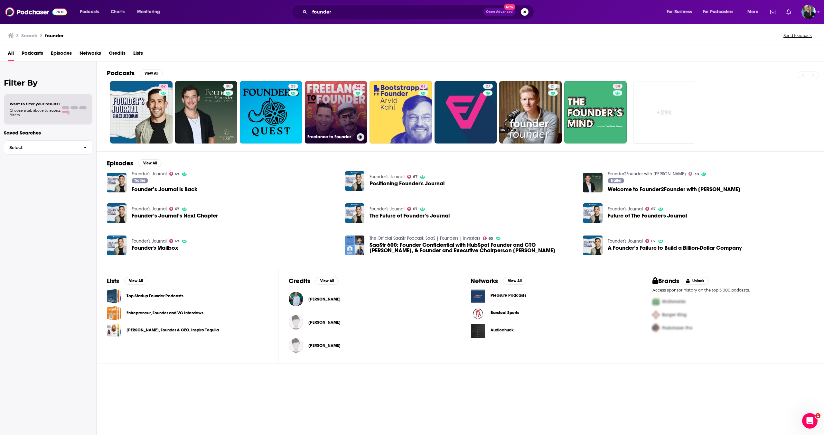
click at [339, 104] on link "64 Freelance to Founder" at bounding box center [336, 112] width 62 height 62
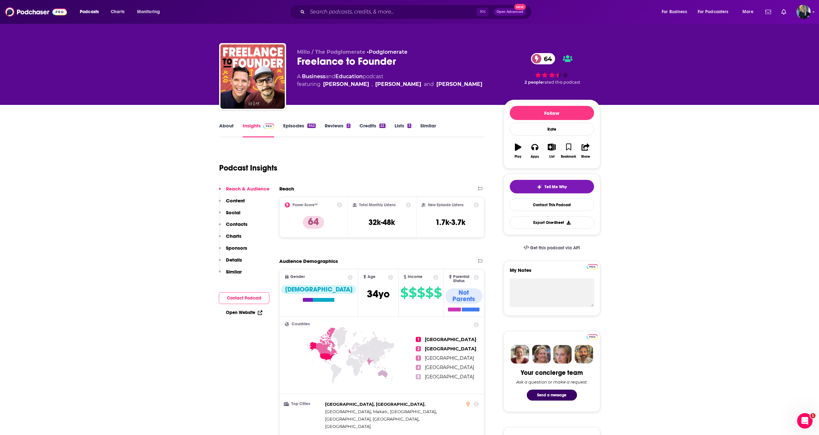
click at [222, 125] on link "About" at bounding box center [226, 130] width 14 height 15
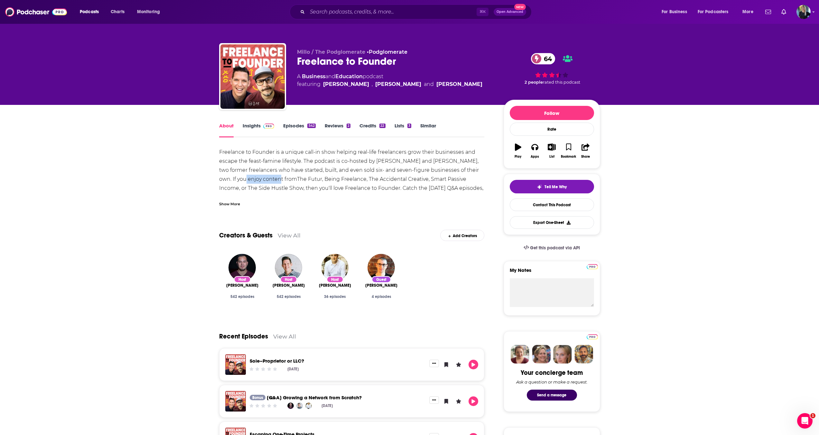
drag, startPoint x: 212, startPoint y: 181, endPoint x: 257, endPoint y: 183, distance: 44.2
click at [379, 182] on div "Freelance to Founder is a unique call-in show helping real-life freelancers gro…" at bounding box center [352, 179] width 266 height 63
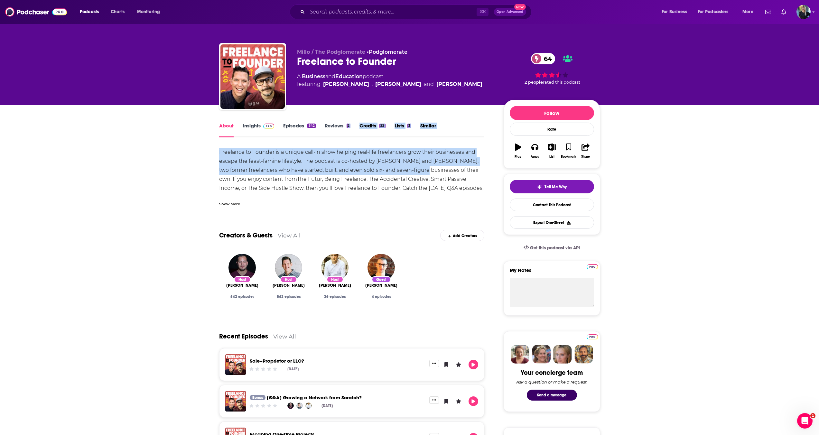
drag, startPoint x: 405, startPoint y: 171, endPoint x: 316, endPoint y: 145, distance: 92.7
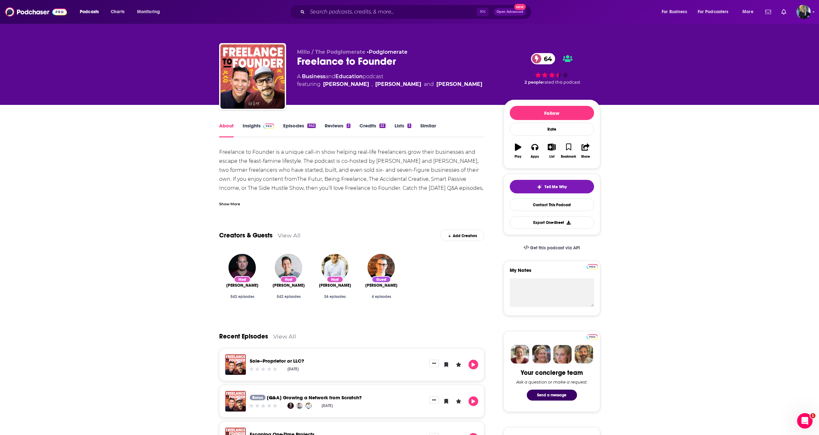
drag, startPoint x: 258, startPoint y: 159, endPoint x: 258, endPoint y: 165, distance: 5.8
click at [258, 165] on div "Freelance to Founder is a unique call-in show helping real-life freelancers gro…" at bounding box center [352, 179] width 266 height 63
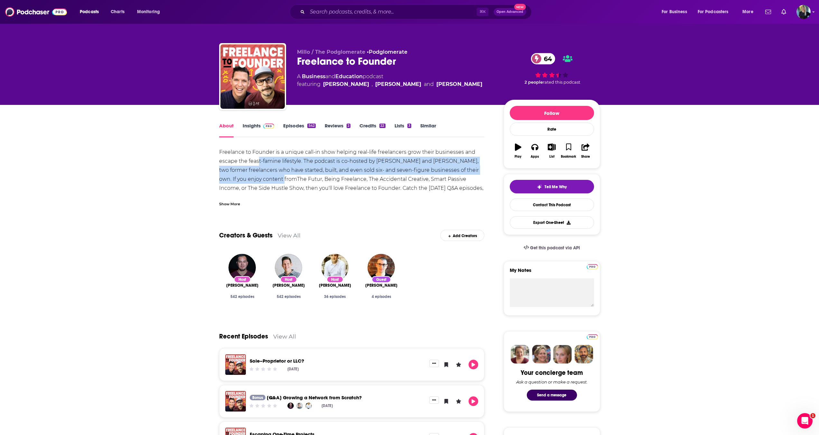
drag, startPoint x: 258, startPoint y: 165, endPoint x: 258, endPoint y: 181, distance: 16.1
click at [258, 181] on div "Freelance to Founder is a unique call-in show helping real-life freelancers gro…" at bounding box center [352, 179] width 266 height 63
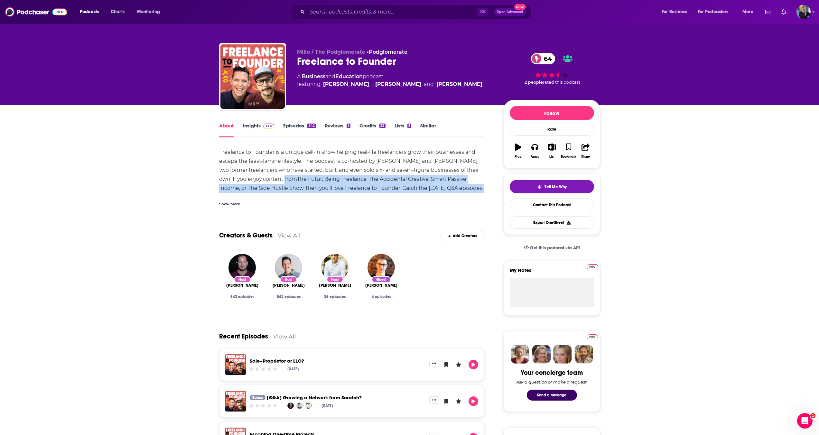
drag, startPoint x: 258, startPoint y: 181, endPoint x: 256, endPoint y: 193, distance: 12.1
click at [256, 193] on div "Freelance to Founder is a unique call-in show helping real-life freelancers gro…" at bounding box center [352, 177] width 266 height 59
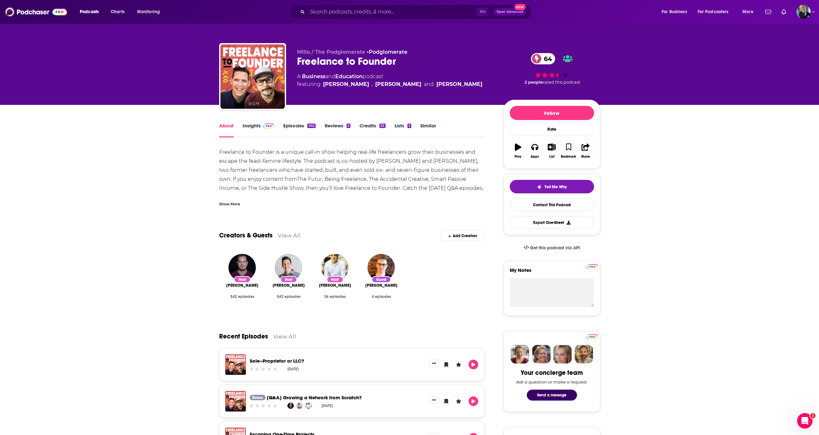
click at [256, 193] on div "Freelance to Founder is a unique call-in show helping real-life freelancers gro…" at bounding box center [352, 177] width 266 height 59
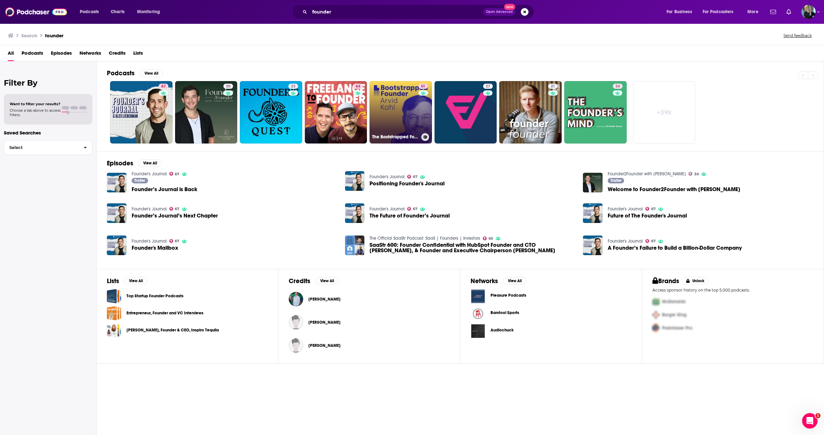
click at [396, 122] on link "61 The Bootstrapped Founder" at bounding box center [400, 112] width 62 height 62
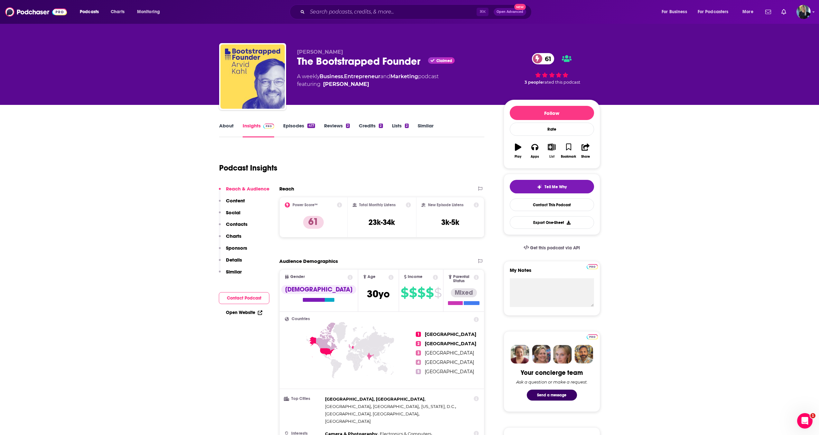
click at [553, 148] on icon "button" at bounding box center [552, 147] width 8 height 7
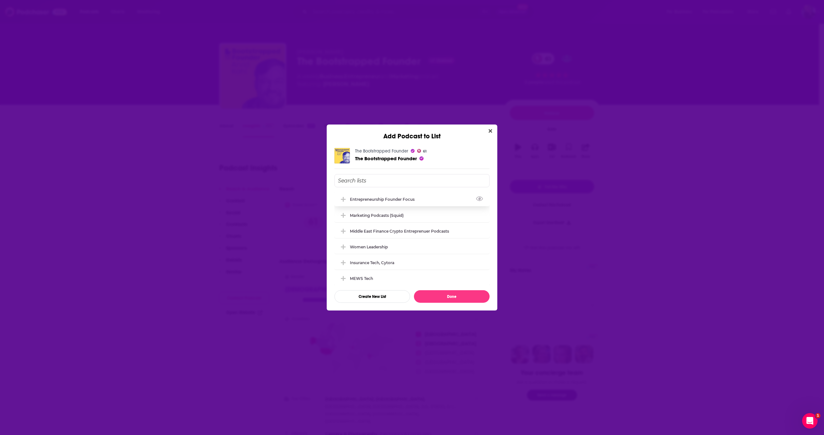
click at [356, 194] on div "Entrepreneurship founder focus" at bounding box center [411, 199] width 155 height 14
click at [479, 305] on div "The Bootstrapped Founder 61 The Bootstrapped Founder Entrepreneurship founder f…" at bounding box center [412, 225] width 171 height 170
drag, startPoint x: 474, startPoint y: 297, endPoint x: 211, endPoint y: 229, distance: 271.8
click at [474, 297] on button "Done" at bounding box center [452, 296] width 76 height 13
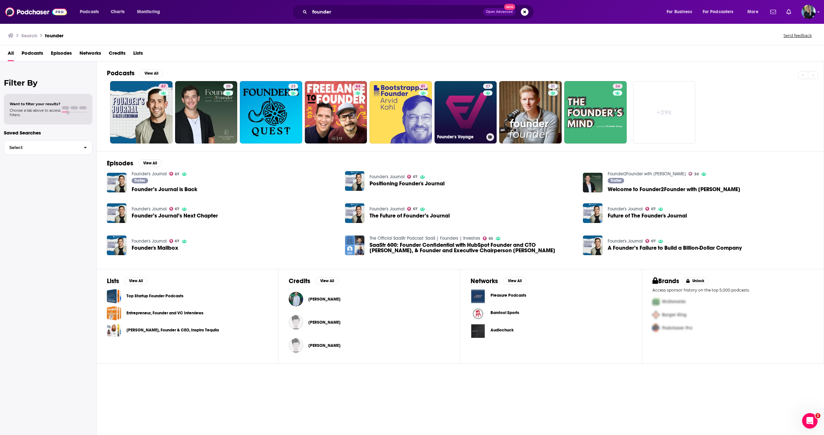
click at [465, 110] on link "27 Founder's Voyage" at bounding box center [466, 112] width 62 height 62
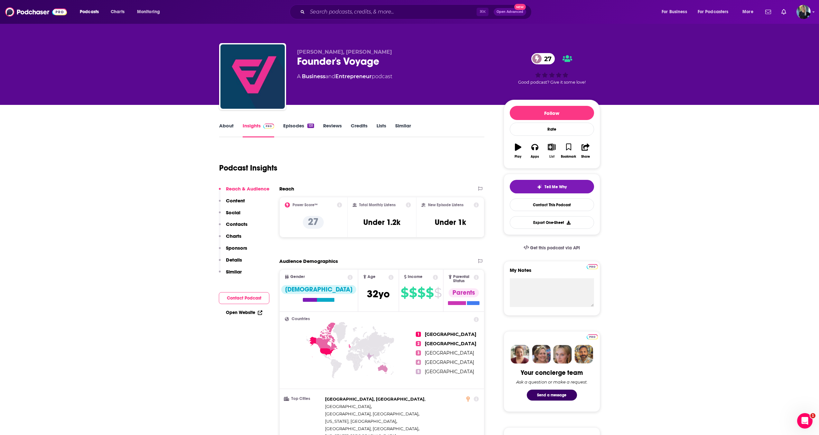
click at [547, 146] on button "List" at bounding box center [551, 150] width 17 height 23
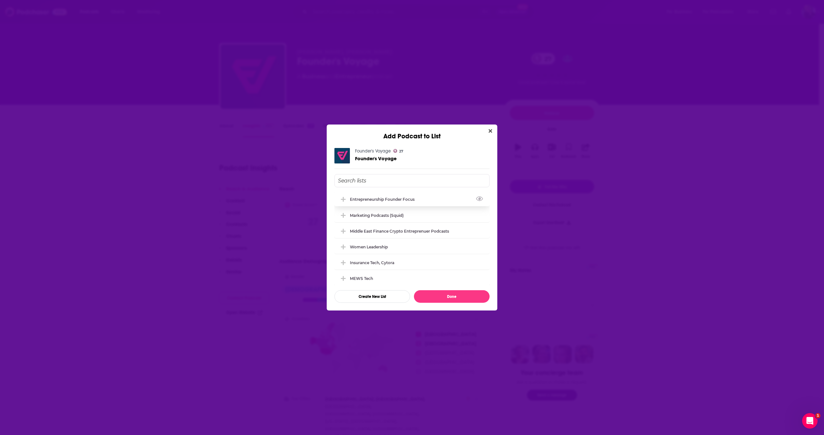
click at [384, 196] on div "Entrepreneurship founder focus" at bounding box center [411, 199] width 155 height 14
click at [464, 296] on button "Done" at bounding box center [452, 296] width 76 height 13
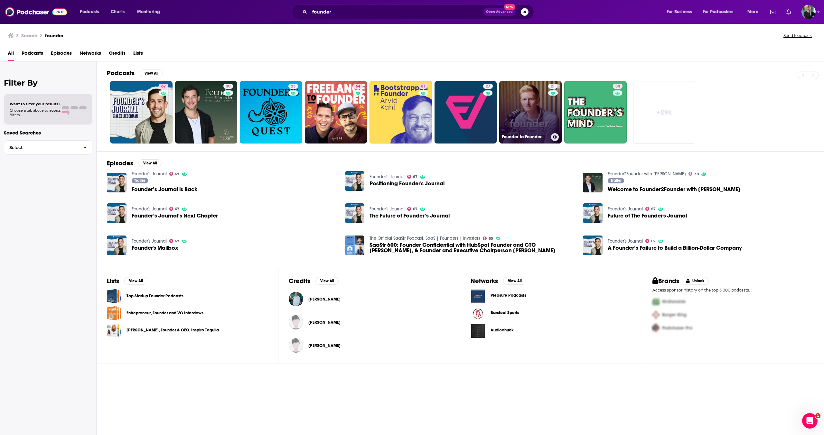
click at [519, 138] on h3 "Founder to Founder" at bounding box center [525, 136] width 47 height 5
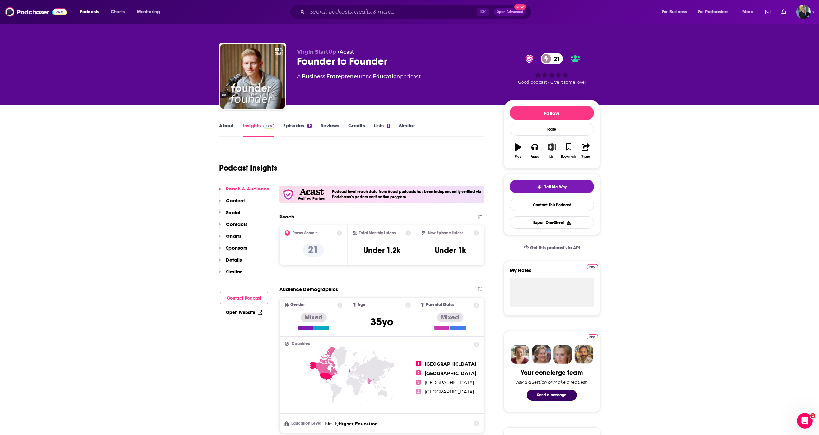
click at [551, 148] on icon "button" at bounding box center [552, 147] width 8 height 7
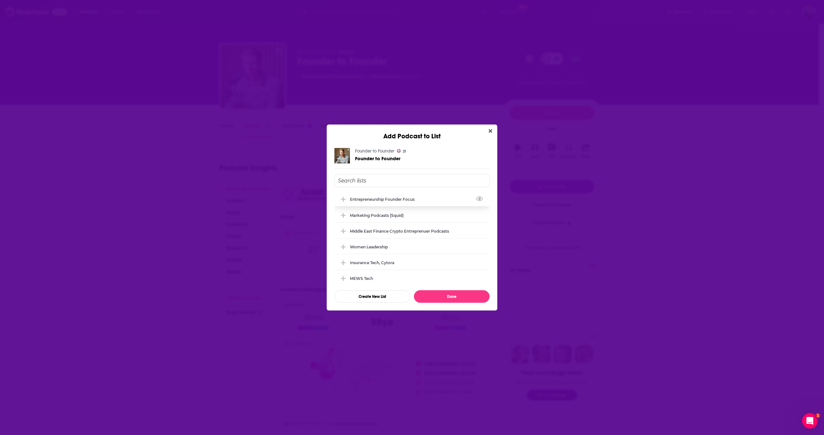
click at [356, 203] on div "Entrepreneurship founder focus" at bounding box center [411, 199] width 155 height 14
click at [444, 297] on button "Done" at bounding box center [452, 296] width 76 height 13
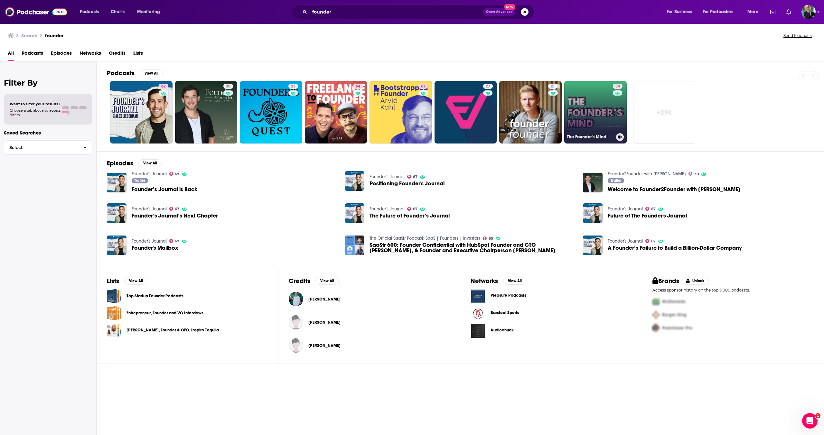
click at [612, 111] on link "34 The Founder's Mind" at bounding box center [595, 112] width 62 height 62
click at [666, 115] on link "+ 29k" at bounding box center [664, 112] width 62 height 62
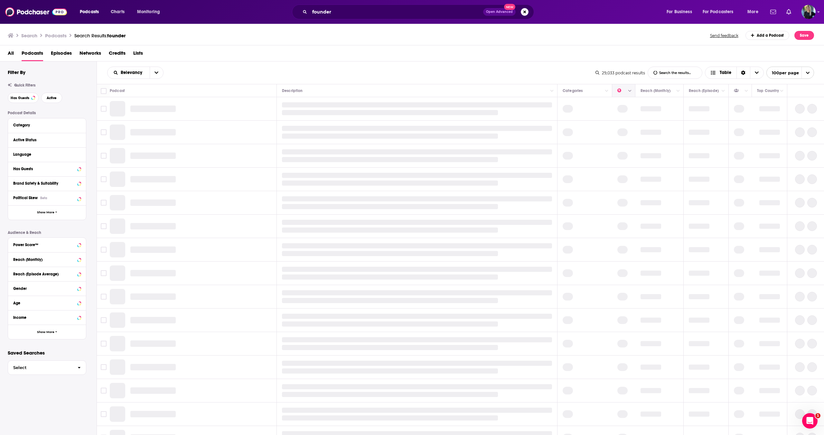
click at [627, 92] on button "Column Actions" at bounding box center [630, 91] width 8 height 8
click at [627, 92] on div at bounding box center [412, 217] width 824 height 435
click at [662, 93] on button "Move" at bounding box center [659, 91] width 38 height 8
click at [661, 89] on button "Move" at bounding box center [659, 91] width 38 height 8
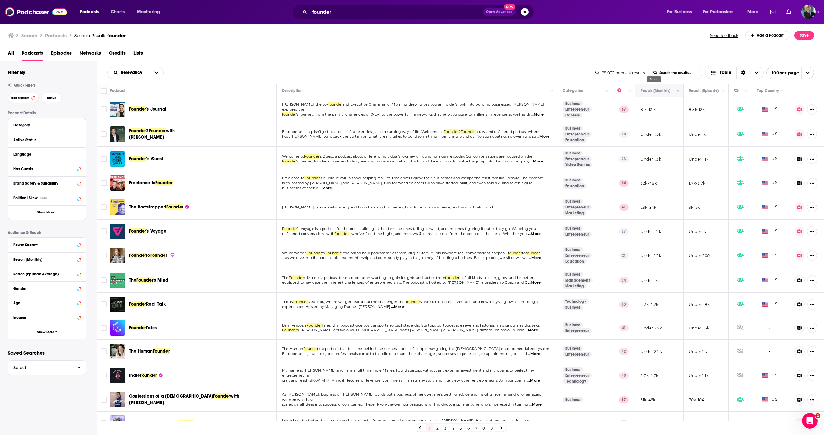
click at [655, 89] on icon "Move" at bounding box center [659, 91] width 8 height 8
click at [655, 92] on icon "Move" at bounding box center [659, 91] width 8 height 8
click at [651, 97] on th "Reach (Monthly)" at bounding box center [659, 90] width 48 height 13
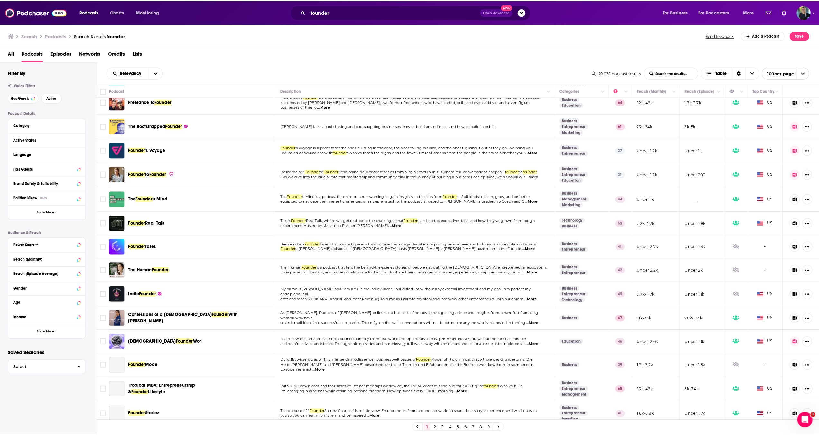
scroll to position [103, 0]
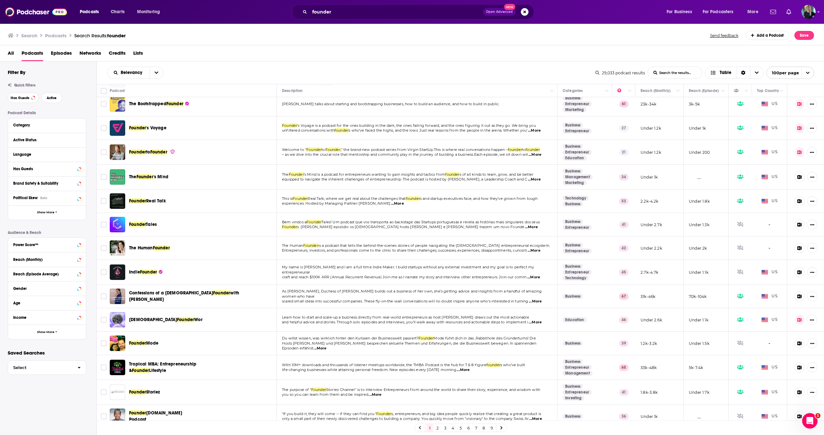
click at [173, 292] on span "Confessions of a [DEMOGRAPHIC_DATA]" at bounding box center [171, 292] width 84 height 5
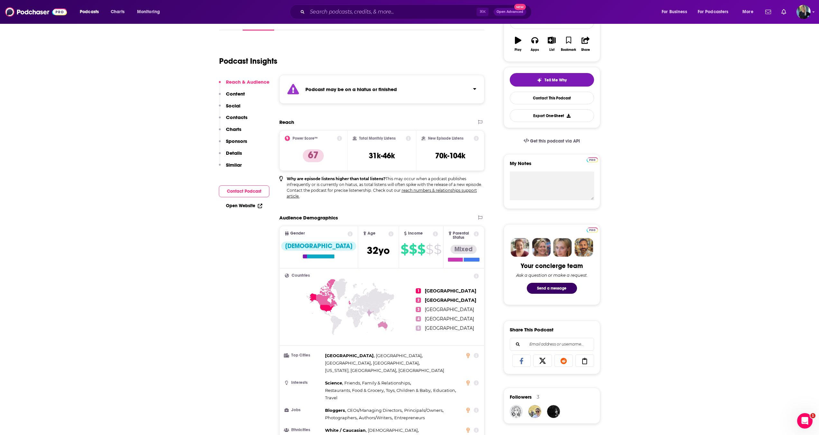
scroll to position [107, 0]
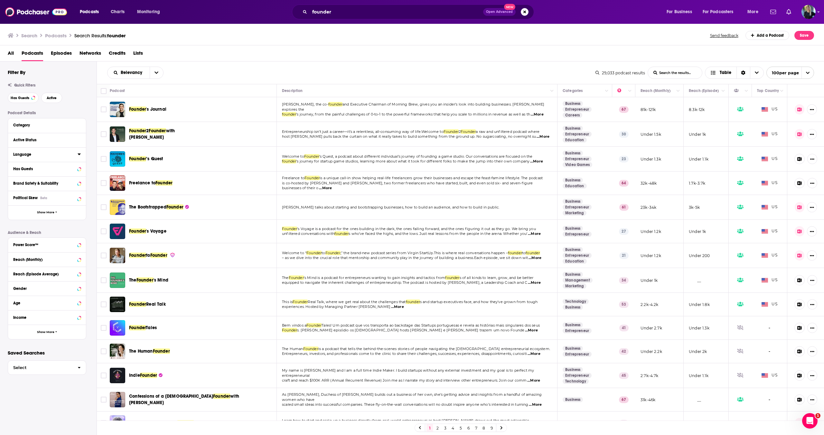
click at [32, 158] on button "Language" at bounding box center [45, 154] width 64 height 8
click at [80, 156] on icon at bounding box center [79, 154] width 3 height 5
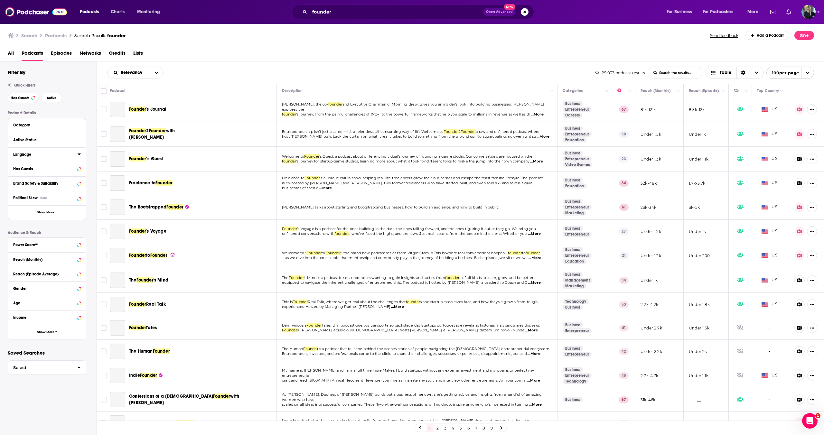
click at [48, 169] on div "Has Guests" at bounding box center [44, 169] width 63 height 5
click at [81, 173] on div "Has Guests" at bounding box center [47, 169] width 78 height 14
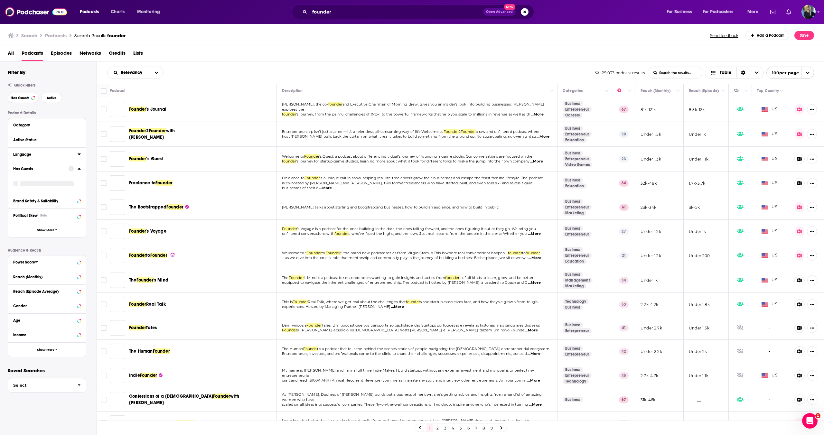
click at [79, 155] on icon at bounding box center [79, 155] width 3 height 2
click at [64, 175] on div "Has Guests" at bounding box center [47, 178] width 78 height 32
click at [16, 175] on div "Has Guests" at bounding box center [47, 178] width 78 height 32
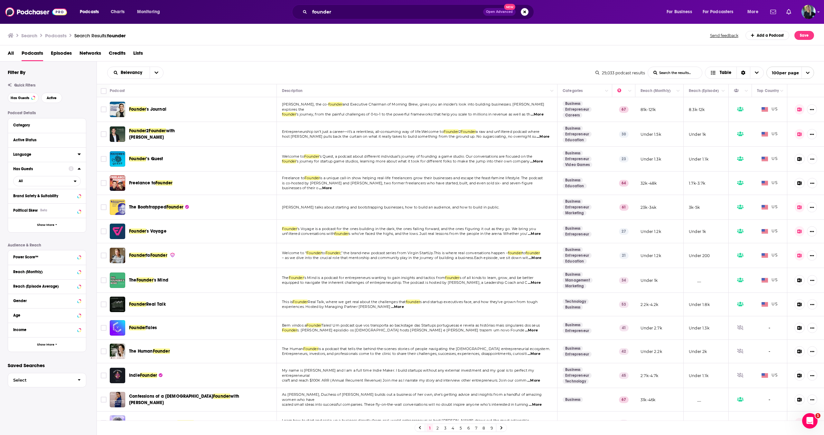
click at [47, 156] on div "Language" at bounding box center [43, 154] width 60 height 5
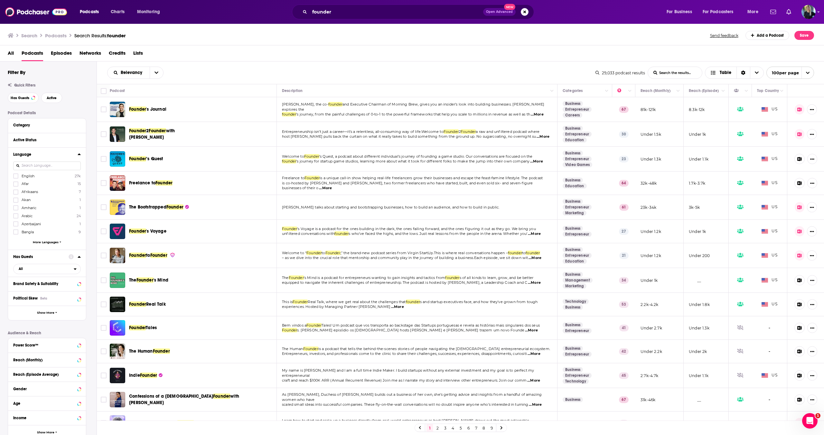
drag, startPoint x: 24, startPoint y: 177, endPoint x: 19, endPoint y: 176, distance: 5.0
click at [24, 177] on span "English" at bounding box center [28, 176] width 13 height 5
click at [16, 178] on input "multiSelectOption-en-0" at bounding box center [16, 178] width 0 height 0
click at [19, 176] on label "English 27k" at bounding box center [47, 175] width 68 height 5
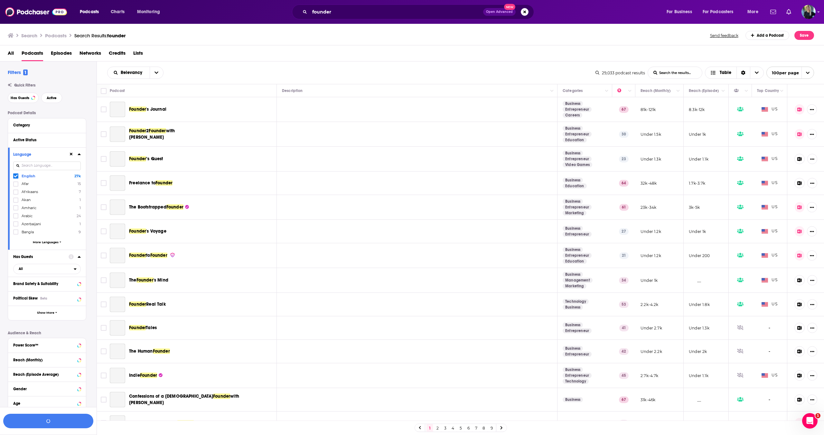
click at [15, 177] on icon at bounding box center [16, 176] width 4 height 4
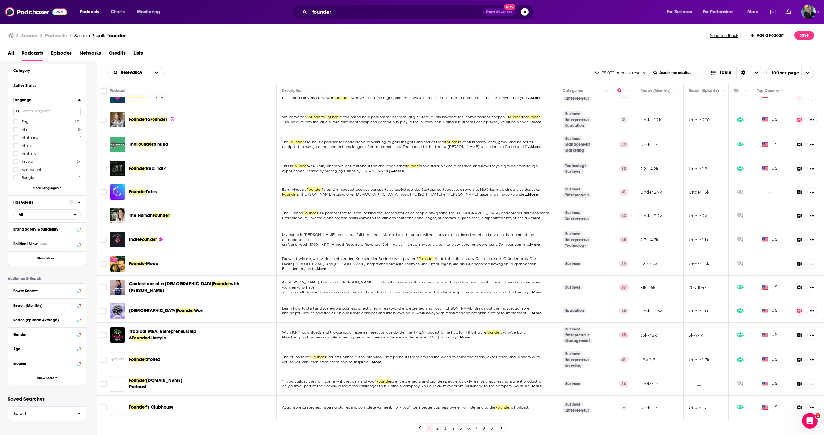
scroll to position [205, 0]
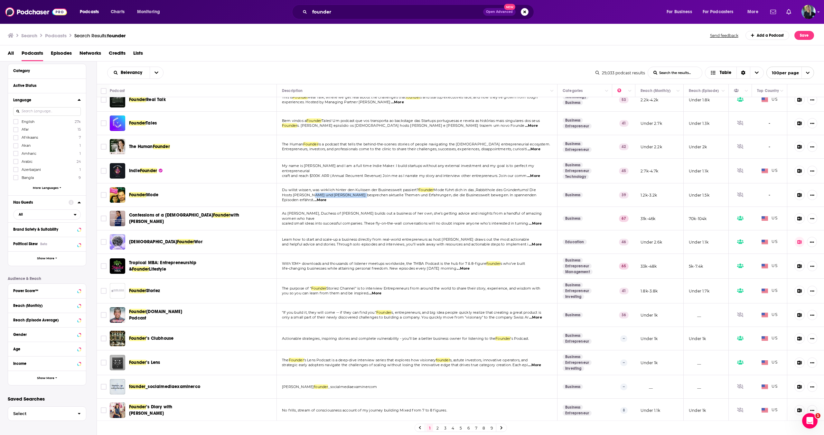
drag, startPoint x: 352, startPoint y: 197, endPoint x: 305, endPoint y: 199, distance: 46.4
click at [305, 198] on span "Hosts [PERSON_NAME] und [PERSON_NAME] besprechen aktuelle Themen und Erfahrunge…" at bounding box center [409, 198] width 254 height 10
drag, startPoint x: 304, startPoint y: 228, endPoint x: 354, endPoint y: 240, distance: 52.0
click at [354, 258] on td "With 10M+ downloads and thousands of listener meetups worldwide, the TMBA Podca…" at bounding box center [417, 266] width 281 height 25
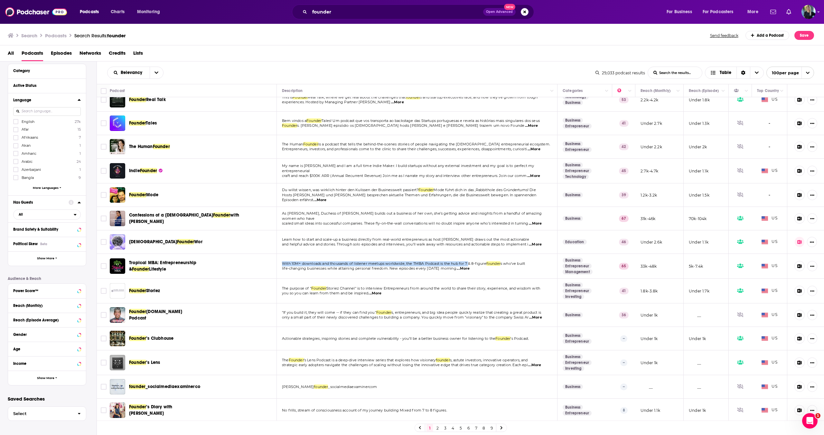
drag, startPoint x: 388, startPoint y: 270, endPoint x: 336, endPoint y: 261, distance: 53.5
click at [336, 261] on td "With 10M+ downloads and thousands of listener meetups worldwide, the TMBA Podca…" at bounding box center [417, 266] width 281 height 25
click at [334, 267] on span "life-changing businesses while attaining personal freedom. New episodes every […" at bounding box center [369, 268] width 174 height 5
drag, startPoint x: 322, startPoint y: 273, endPoint x: 501, endPoint y: 272, distance: 179.3
click at [501, 272] on td "With 10M+ downloads and thousands of listener meetups worldwide, the TMBA Podca…" at bounding box center [417, 266] width 281 height 25
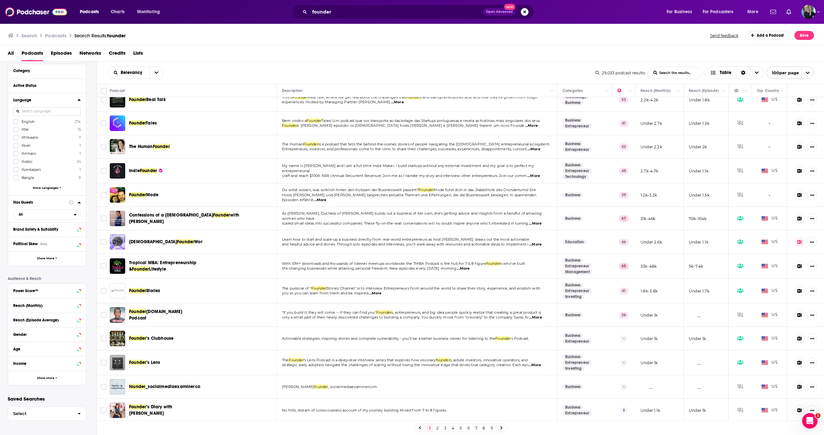
click at [501, 272] on td "With 10M+ downloads and thousands of listener meetups worldwide, the TMBA Podca…" at bounding box center [417, 266] width 281 height 25
drag, startPoint x: 292, startPoint y: 340, endPoint x: 414, endPoint y: 346, distance: 122.8
click at [414, 346] on td "Actionable strategies, inspiring stories and complete vulnerability - you’ll be…" at bounding box center [417, 338] width 281 height 23
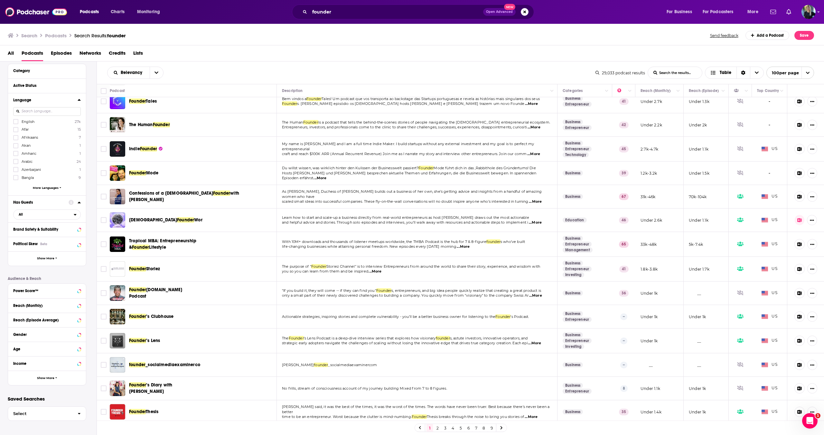
scroll to position [265, 0]
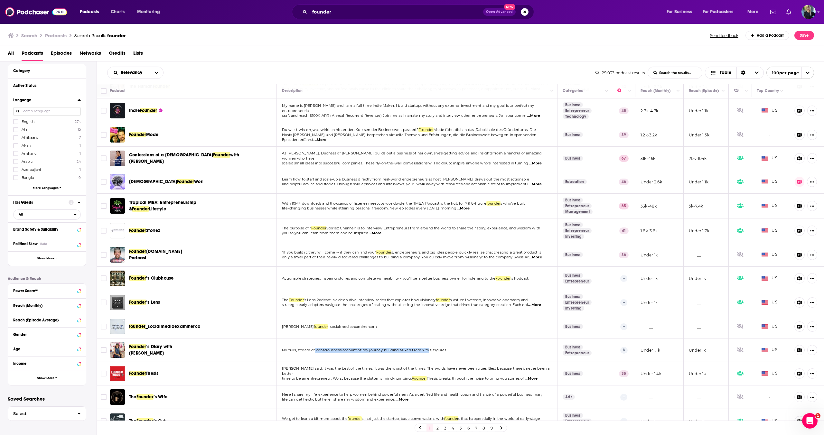
drag, startPoint x: 402, startPoint y: 352, endPoint x: 428, endPoint y: 352, distance: 26.1
click at [428, 352] on p "No frills, stream of consciousness account of my journey building Mixed from 7 …" at bounding box center [417, 350] width 270 height 5
drag, startPoint x: 376, startPoint y: 382, endPoint x: 286, endPoint y: 377, distance: 89.9
click at [286, 377] on td "[PERSON_NAME] said, it was the best of the times, it was the worst of the times…" at bounding box center [417, 373] width 281 height 23
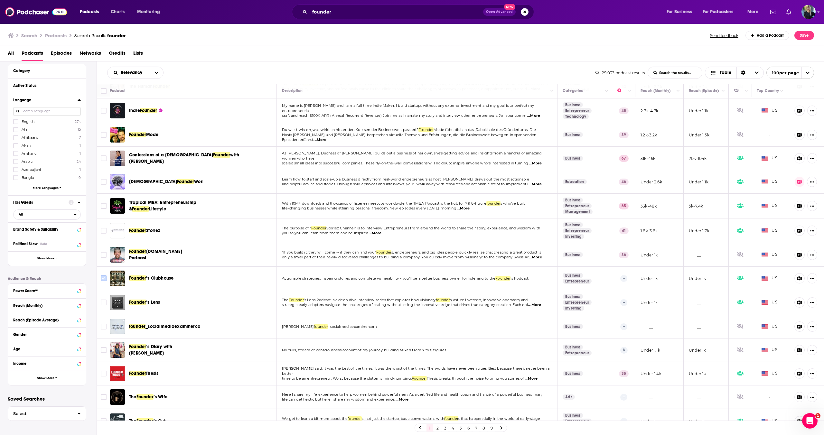
click at [107, 278] on icon "Toggle select row" at bounding box center [104, 279] width 8 height 8
click at [104, 305] on input "Toggle select row" at bounding box center [104, 303] width 6 height 6
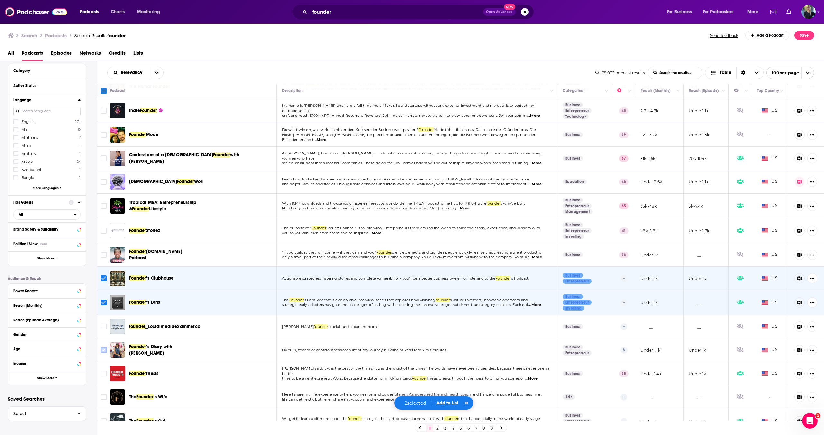
click at [103, 353] on input "Toggle select row" at bounding box center [104, 350] width 6 height 6
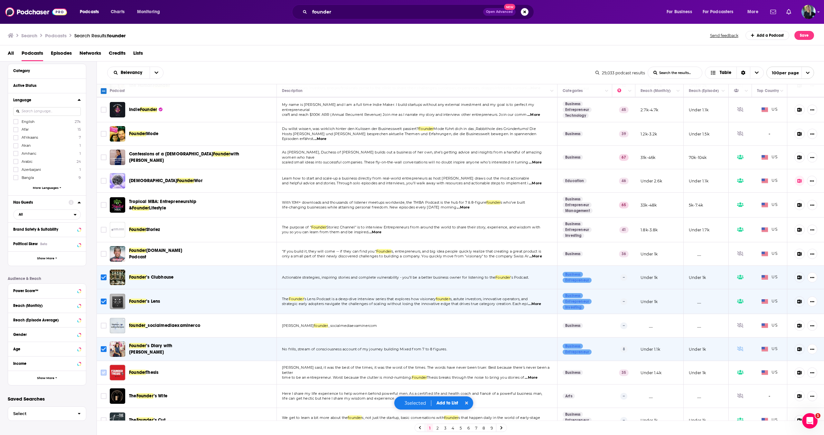
scroll to position [266, 0]
click at [103, 375] on input "Toggle select row" at bounding box center [104, 372] width 6 height 6
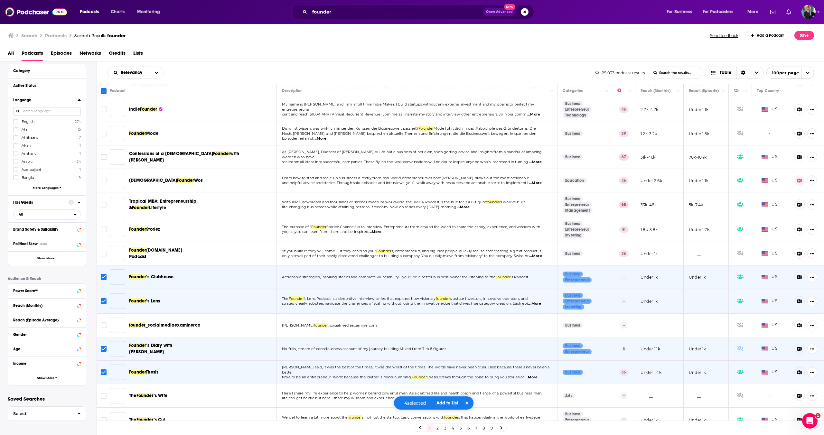
scroll to position [315, 0]
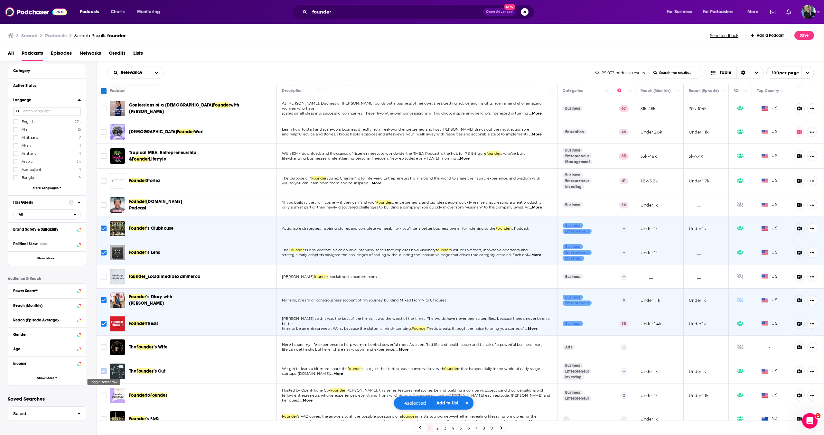
click at [103, 372] on input "Toggle select row" at bounding box center [104, 372] width 6 height 6
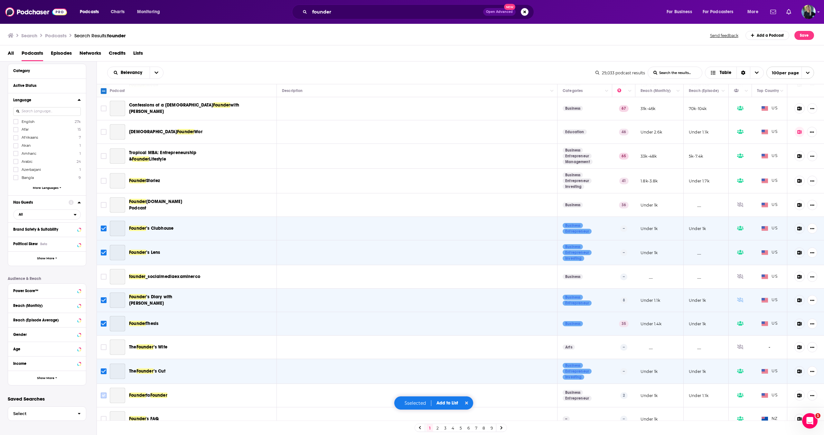
click at [103, 396] on input "Toggle select row" at bounding box center [104, 396] width 6 height 6
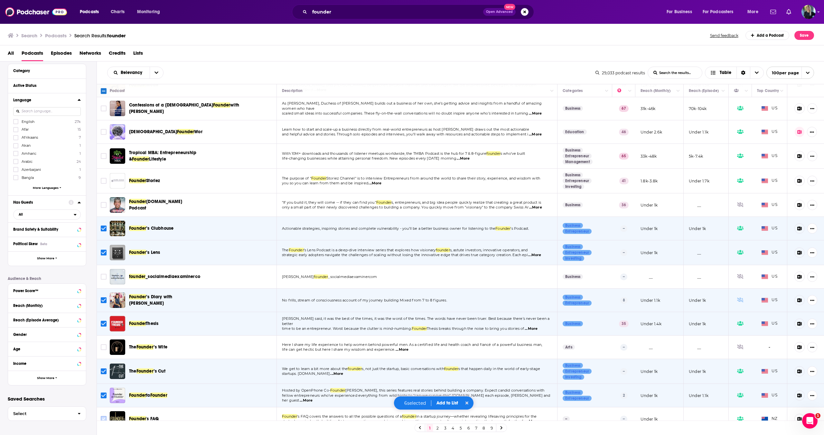
scroll to position [374, 0]
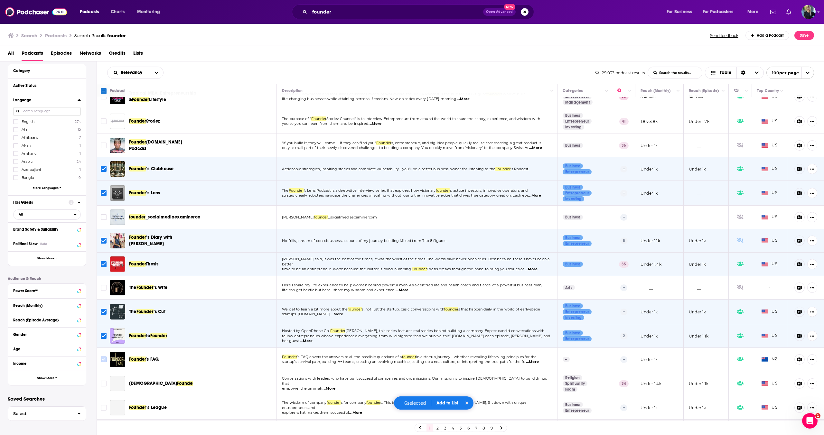
click at [103, 357] on input "Toggle select row" at bounding box center [104, 360] width 6 height 6
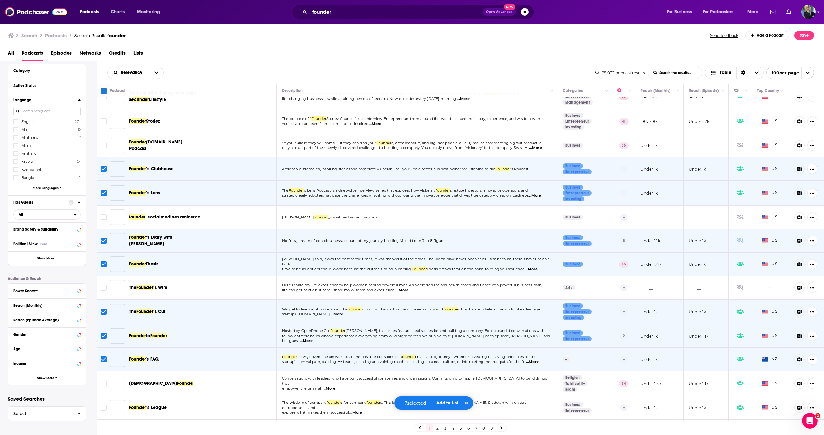
scroll to position [462, 0]
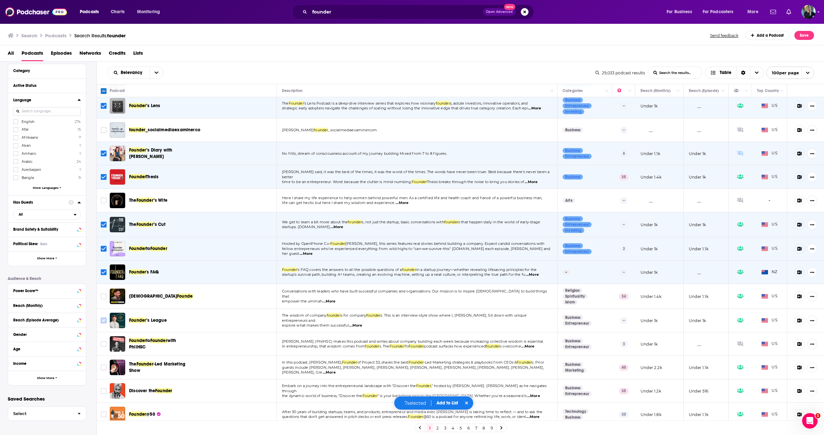
click at [104, 321] on input "Toggle select row" at bounding box center [104, 321] width 6 height 6
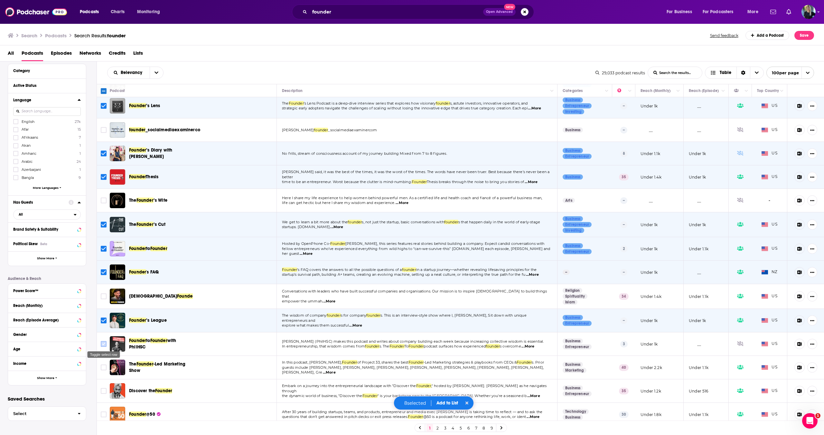
click at [101, 343] on input "Toggle select row" at bounding box center [104, 344] width 6 height 6
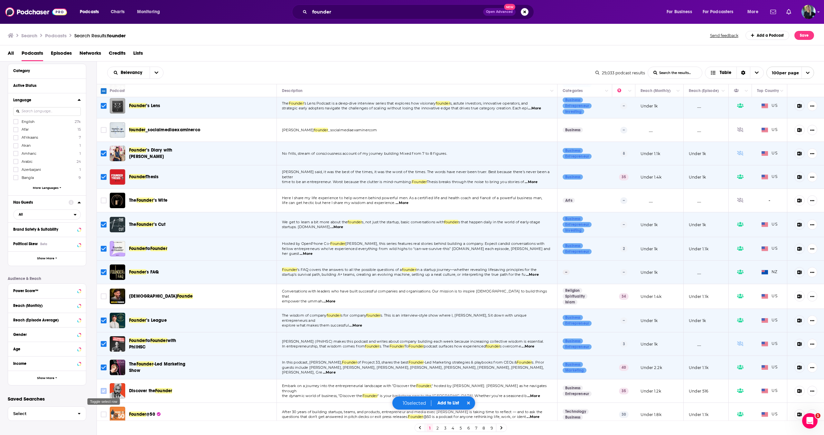
click at [103, 393] on input "Toggle select row" at bounding box center [104, 391] width 6 height 6
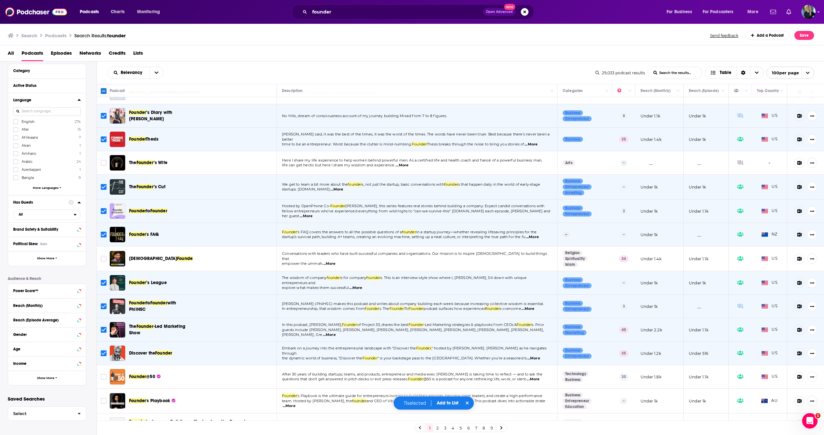
scroll to position [503, 0]
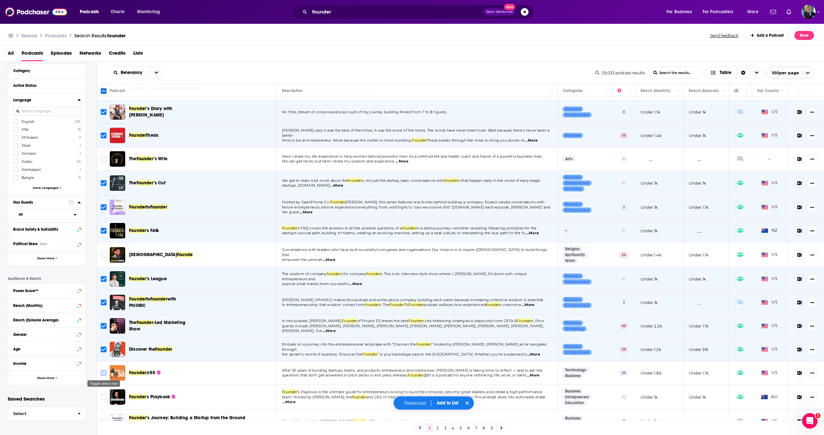
click at [105, 371] on input "Toggle select row" at bounding box center [104, 373] width 6 height 6
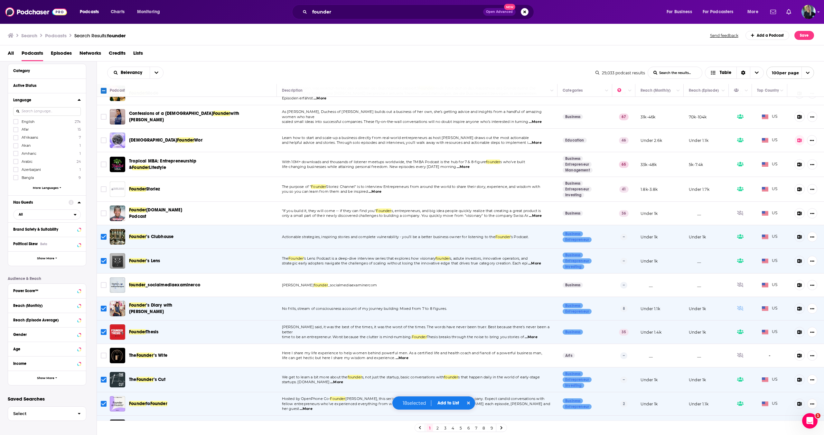
scroll to position [610, 0]
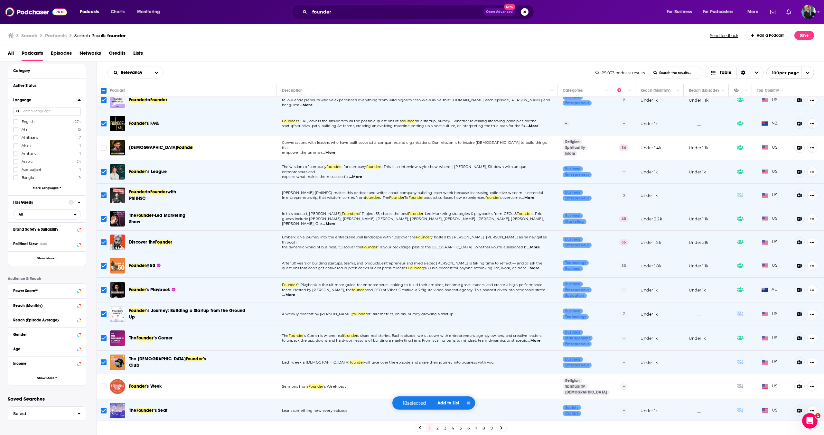
click at [452, 404] on button "Add to List" at bounding box center [448, 402] width 32 height 5
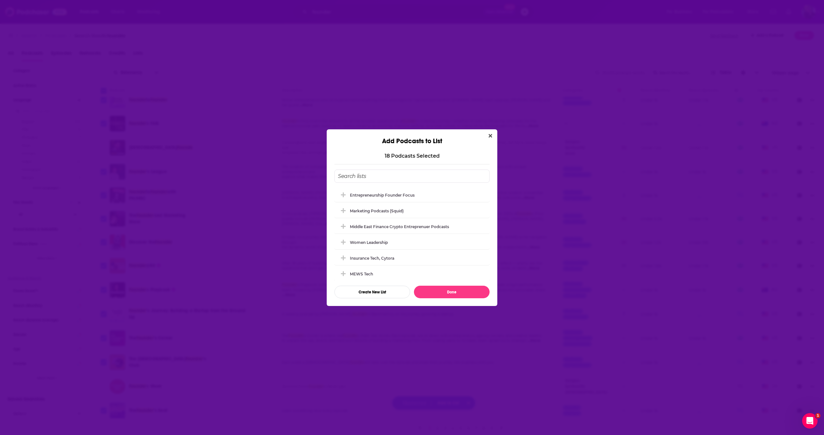
click at [355, 180] on input "Add Podcast To List" at bounding box center [411, 176] width 155 height 13
type input "F"
type input "Smaller Founder"
click at [374, 293] on button "Create New List" at bounding box center [372, 292] width 76 height 13
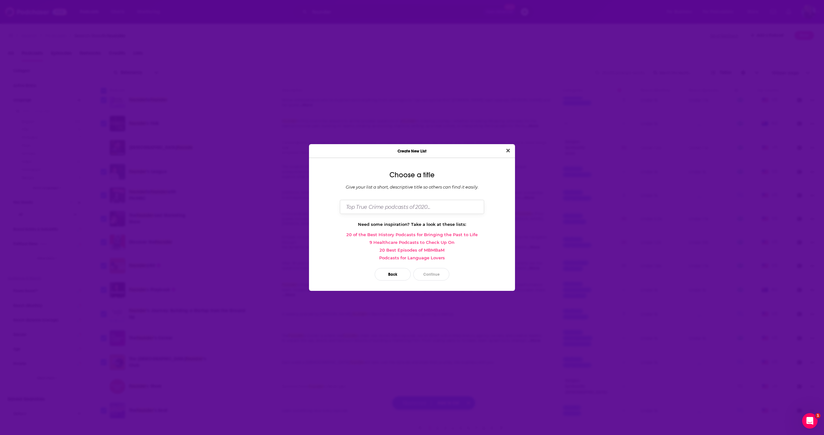
click at [403, 208] on input "Dialog" at bounding box center [412, 207] width 144 height 14
type input "Smaller Founder"
click at [432, 269] on button "Continue" at bounding box center [431, 274] width 36 height 13
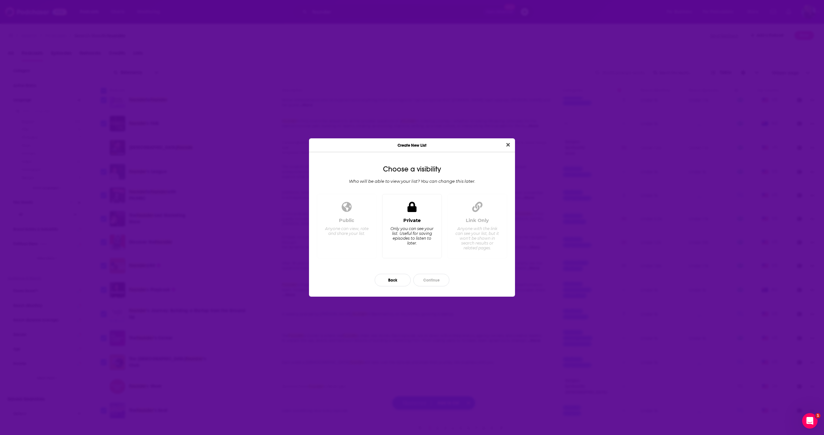
click at [422, 225] on div "Private Only you can see your list. Useful for saving episodes to listen to lat…" at bounding box center [412, 236] width 49 height 36
click at [440, 285] on button "Continue" at bounding box center [431, 280] width 36 height 13
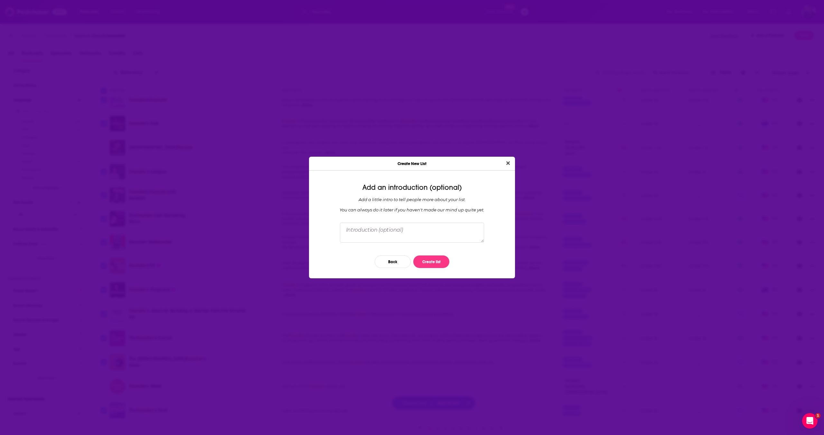
click at [400, 247] on div "Add an introduction (optional) Add a little intro to tell people more about you…" at bounding box center [412, 227] width 206 height 103
click at [439, 265] on button "Create list" at bounding box center [431, 262] width 36 height 13
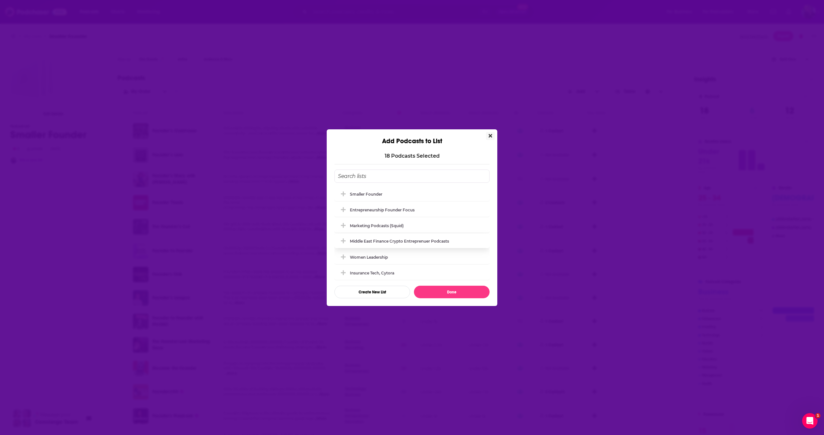
scroll to position [1, 0]
click at [433, 185] on div "Smaller Founder Entrepreneurship founder focus Marketing Podcasts (Squid) Middl…" at bounding box center [411, 234] width 155 height 129
click at [449, 192] on div "Smaller Founder" at bounding box center [411, 193] width 155 height 14
click at [449, 284] on div "Smaller Founder Entrepreneurship founder focus Marketing Podcasts (Squid) Middl…" at bounding box center [411, 234] width 155 height 129
click at [452, 298] on button "Done" at bounding box center [452, 292] width 76 height 13
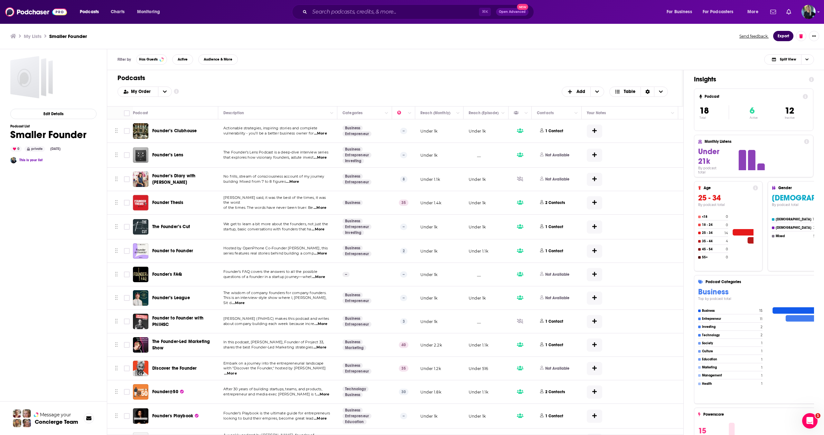
click at [781, 32] on button "Export" at bounding box center [783, 36] width 20 height 10
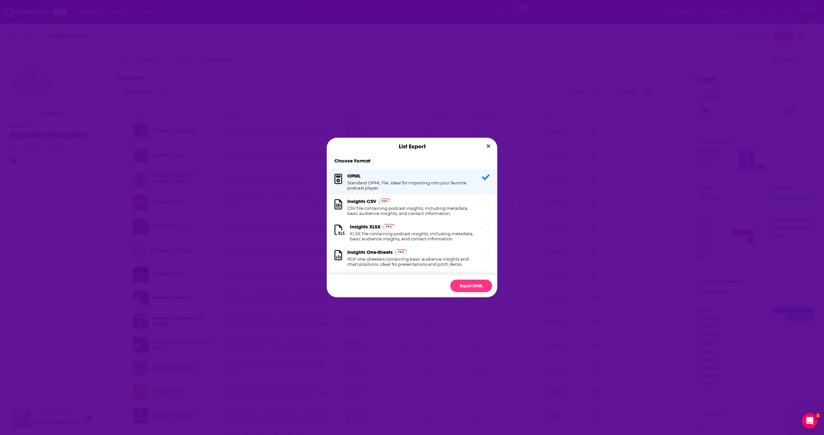
click at [379, 216] on h1 "CSV file containing podcast insights, including metadata, basic audience insigh…" at bounding box center [410, 211] width 127 height 10
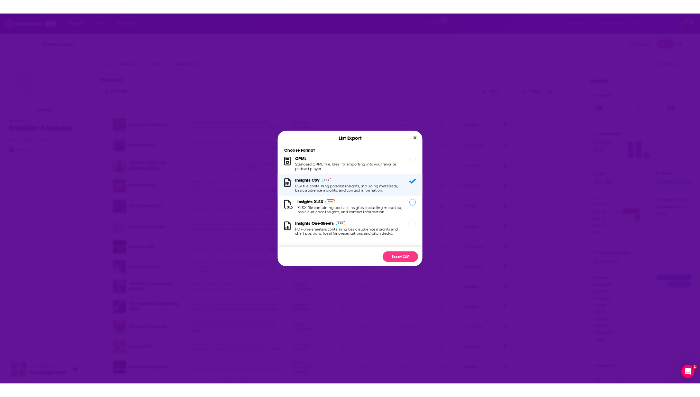
scroll to position [12, 0]
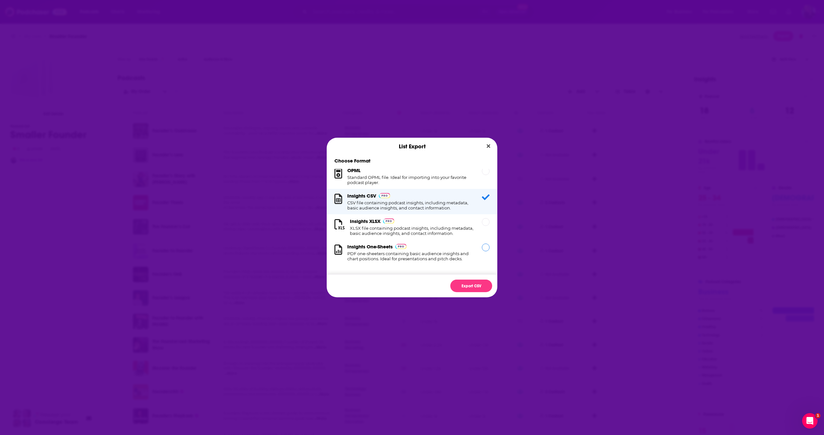
click at [388, 250] on div "Insights One-Sheets PDF one-sheeters containing basic audience insights and cha…" at bounding box center [410, 253] width 127 height 18
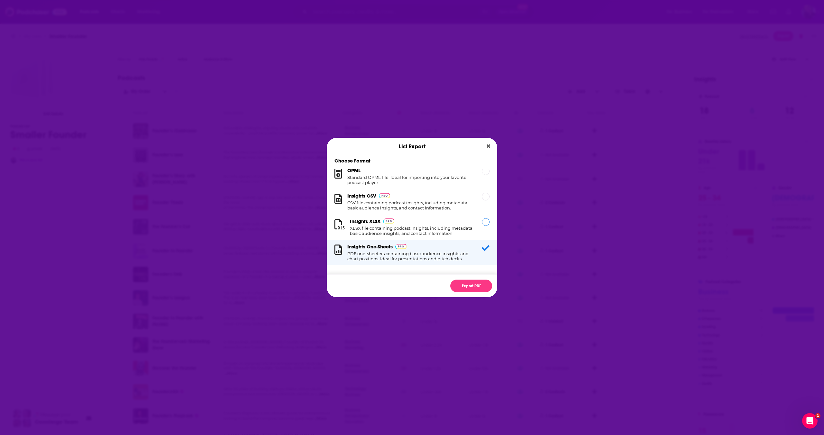
click at [407, 220] on div "Insights XLSX XLSX file containing podcast insights, including metadata, basic …" at bounding box center [412, 227] width 124 height 18
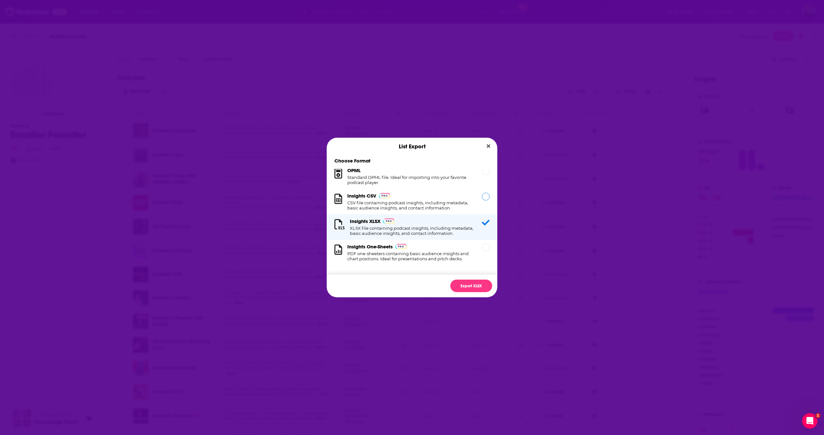
click at [464, 204] on h1 "CSV file containing podcast insights, including metadata, basic audience insigh…" at bounding box center [410, 205] width 127 height 10
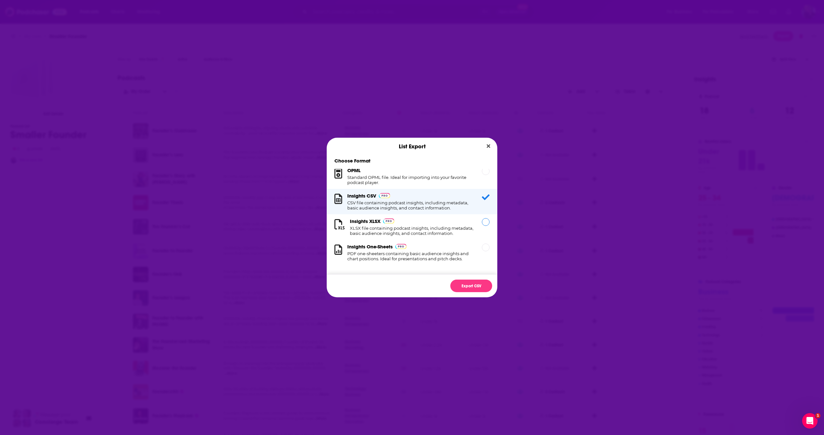
click at [445, 226] on h1 "XLSX file containing podcast insights, including metadata, basic audience insig…" at bounding box center [412, 231] width 124 height 10
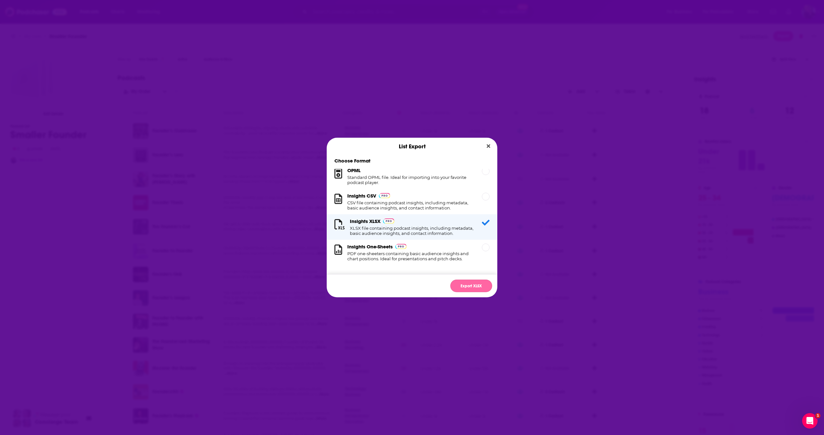
click at [468, 290] on button "Export XLSX" at bounding box center [471, 286] width 42 height 13
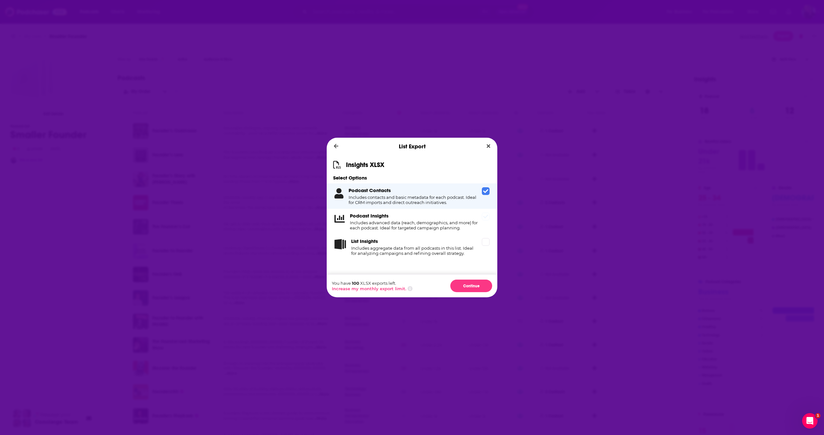
click at [488, 218] on icon "Dialog" at bounding box center [485, 216] width 5 height 5
click at [473, 284] on button "Continue" at bounding box center [471, 286] width 42 height 13
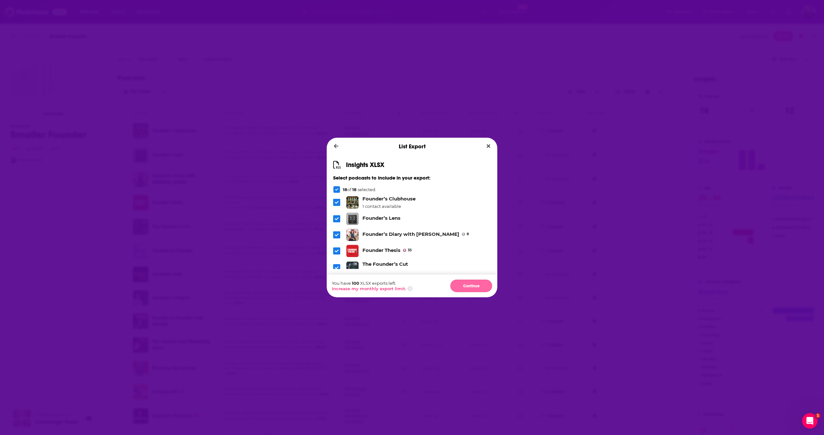
click at [464, 286] on button "Continue" at bounding box center [471, 286] width 42 height 13
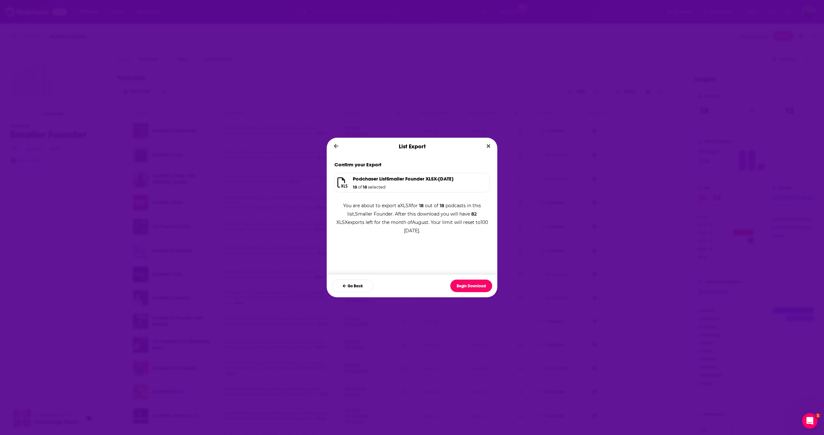
click at [464, 286] on button "Begin Download" at bounding box center [471, 286] width 42 height 13
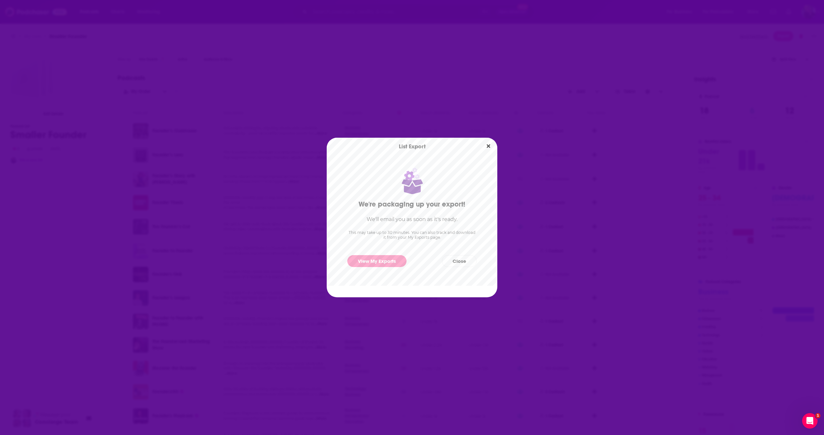
click at [241, 209] on div "List Export We're packaging up your export! We'll email you as soon as it's rea…" at bounding box center [412, 217] width 824 height 435
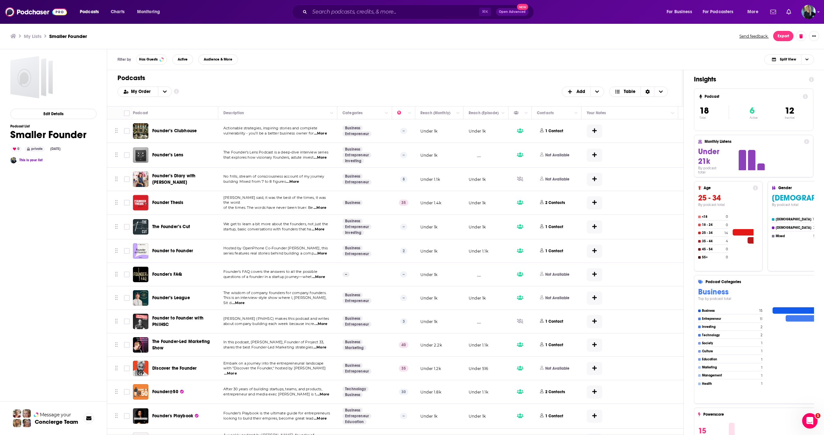
click at [34, 37] on h3 "My Lists" at bounding box center [33, 36] width 18 height 6
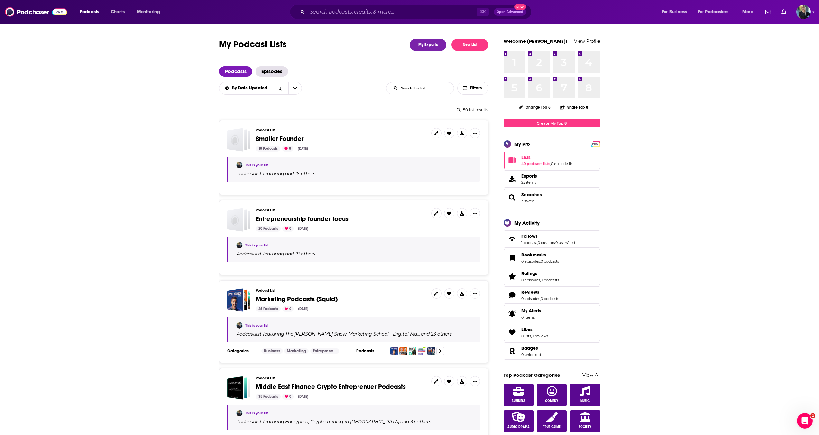
click at [277, 221] on span "Entrepreneurship founder focus" at bounding box center [302, 219] width 93 height 8
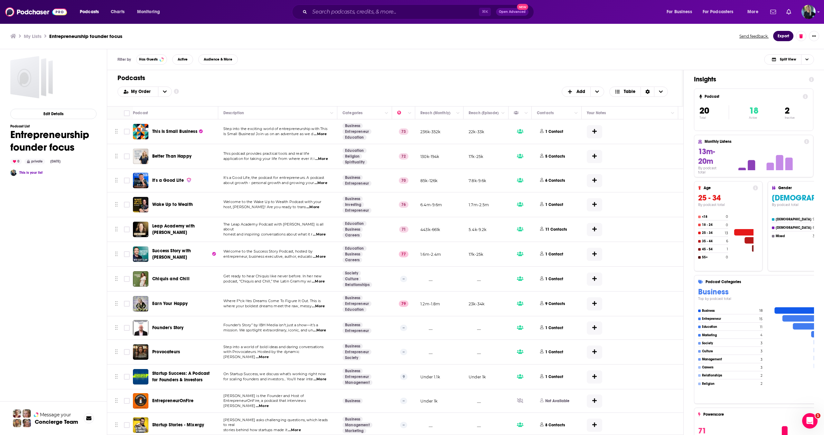
click at [785, 40] on button "Export" at bounding box center [783, 36] width 20 height 10
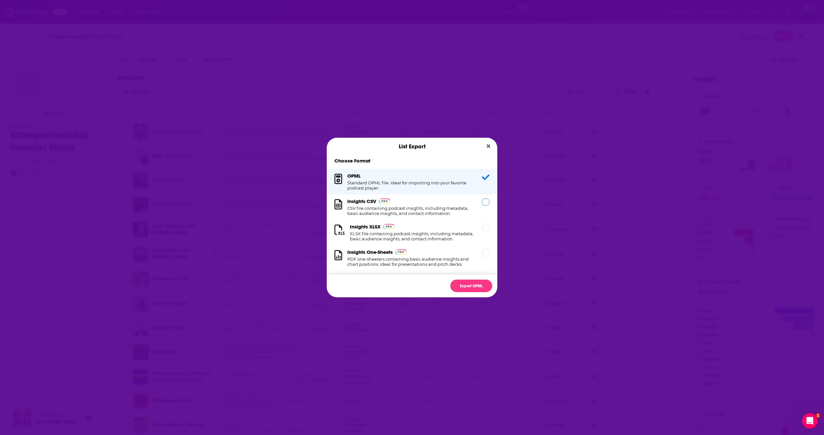
click at [396, 210] on h1 "CSV file containing podcast insights, including metadata, basic audience insigh…" at bounding box center [410, 211] width 127 height 10
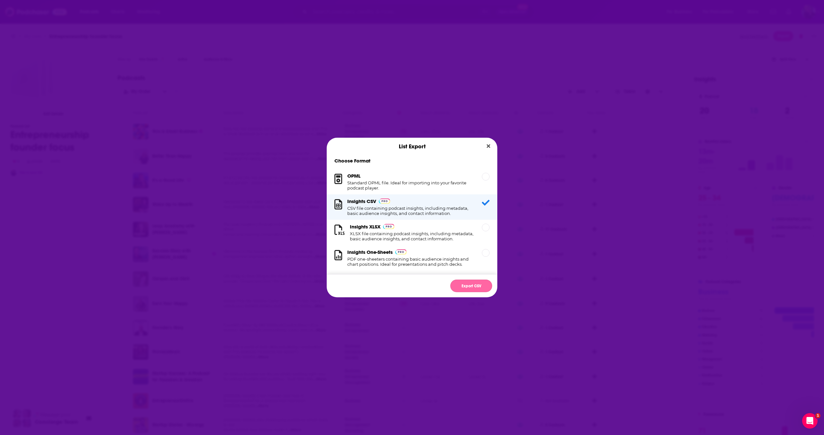
click at [469, 285] on button "Export CSV" at bounding box center [471, 286] width 42 height 13
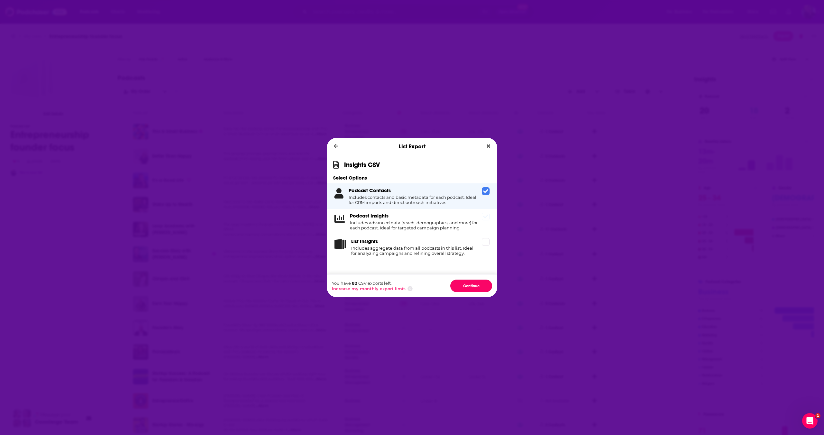
drag, startPoint x: 469, startPoint y: 285, endPoint x: 446, endPoint y: 213, distance: 75.9
click at [446, 213] on div "Insights CSV Select Options Podcast Contacts Includes contacts and basic metada…" at bounding box center [412, 226] width 171 height 142
click at [483, 215] on icon "Dialog" at bounding box center [485, 216] width 5 height 5
click at [478, 283] on button "Continue" at bounding box center [471, 286] width 42 height 13
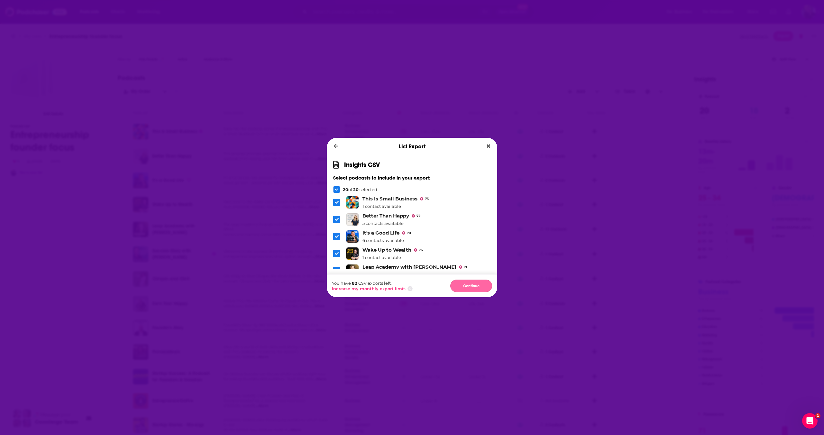
click at [476, 287] on button "Continue" at bounding box center [471, 286] width 42 height 13
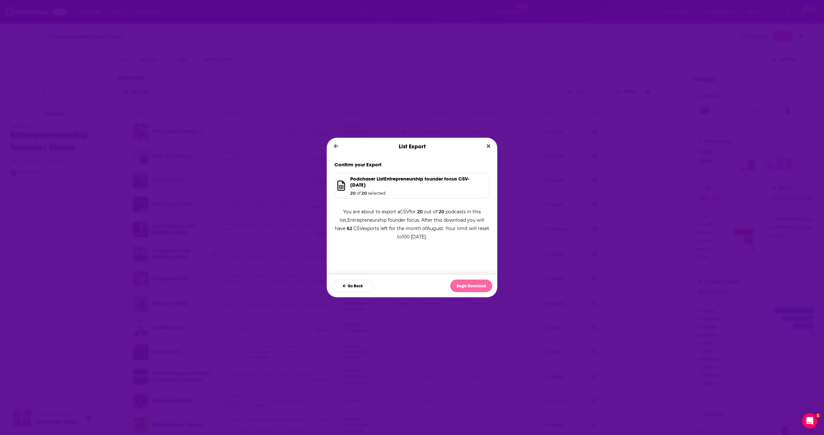
click at [476, 287] on button "Begin Download" at bounding box center [471, 286] width 42 height 13
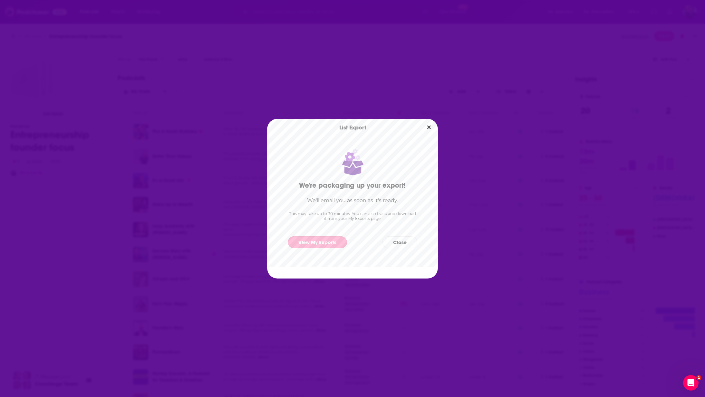
click at [307, 246] on link "View My Exports" at bounding box center [317, 242] width 59 height 12
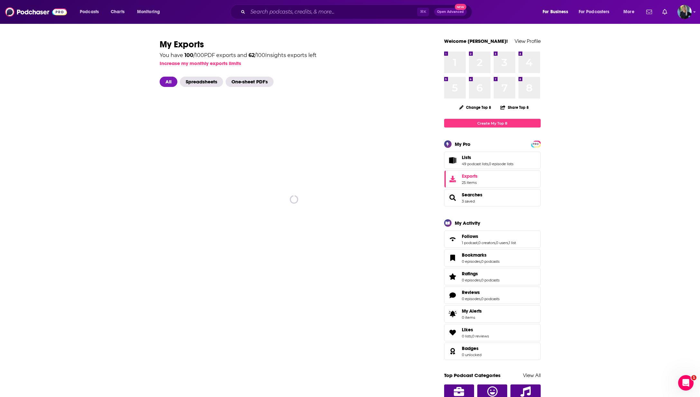
click at [307, 249] on div "spinner" at bounding box center [294, 199] width 269 height 225
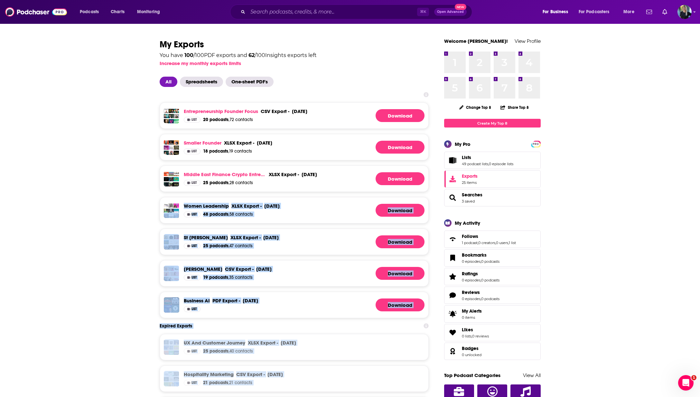
drag, startPoint x: 307, startPoint y: 249, endPoint x: 114, endPoint y: 213, distance: 196.0
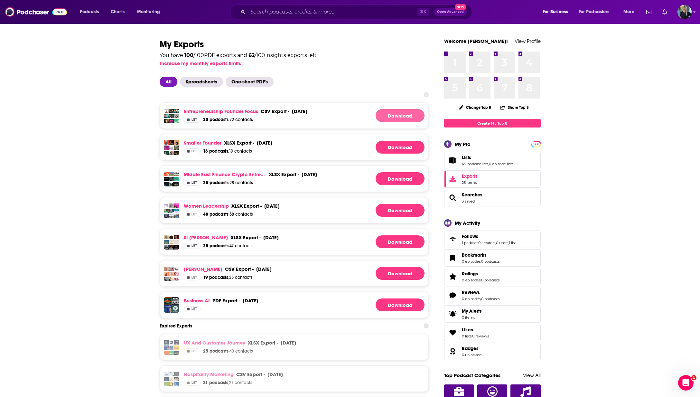
click at [392, 118] on link "Download" at bounding box center [400, 115] width 49 height 13
click at [397, 149] on link "Download" at bounding box center [400, 147] width 49 height 13
